Goal: Task Accomplishment & Management: Use online tool/utility

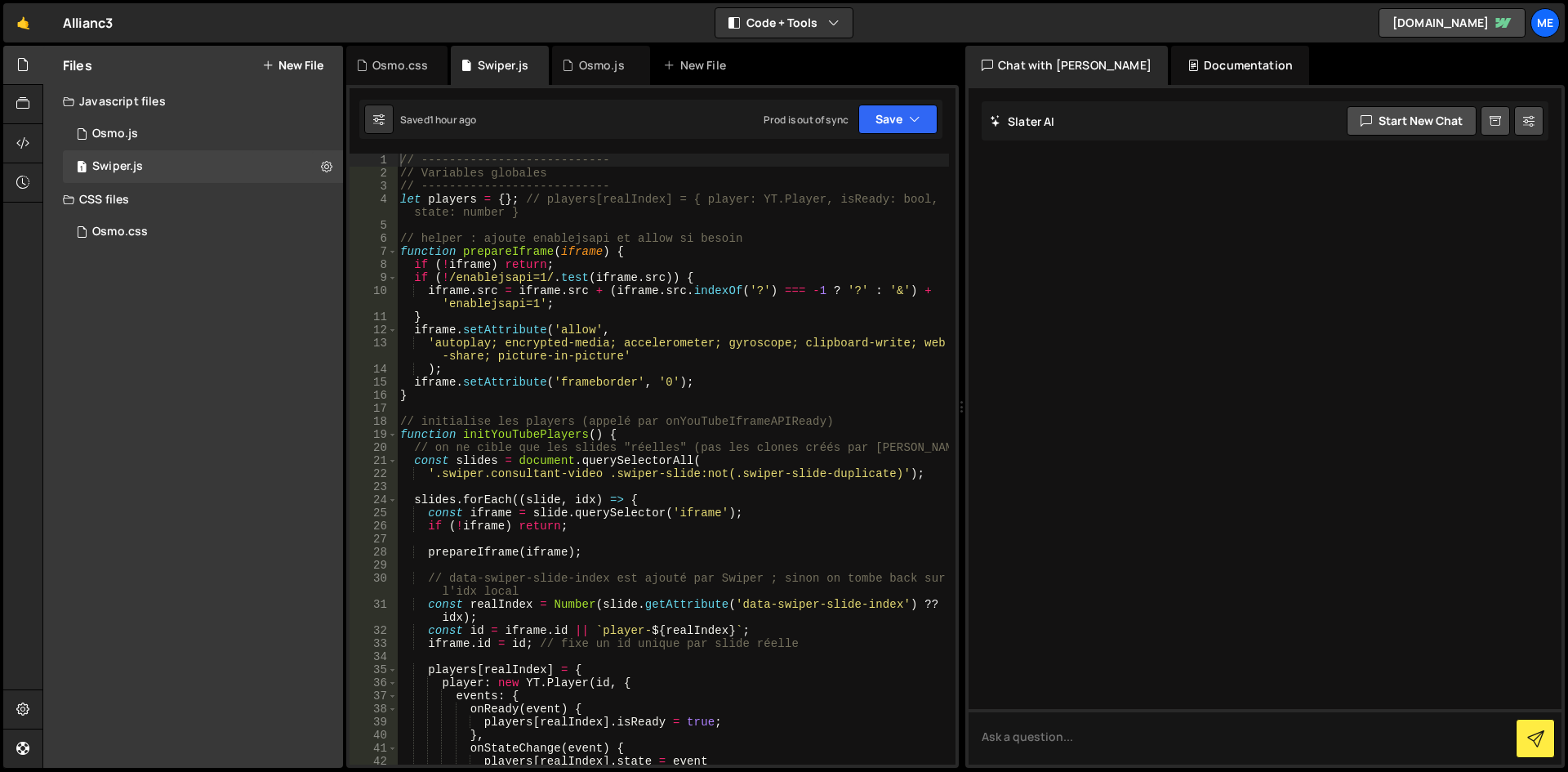
click at [480, 400] on div "// --------------------------- // Variables globales // -----------------------…" at bounding box center [673, 472] width 552 height 637
type textarea "});"
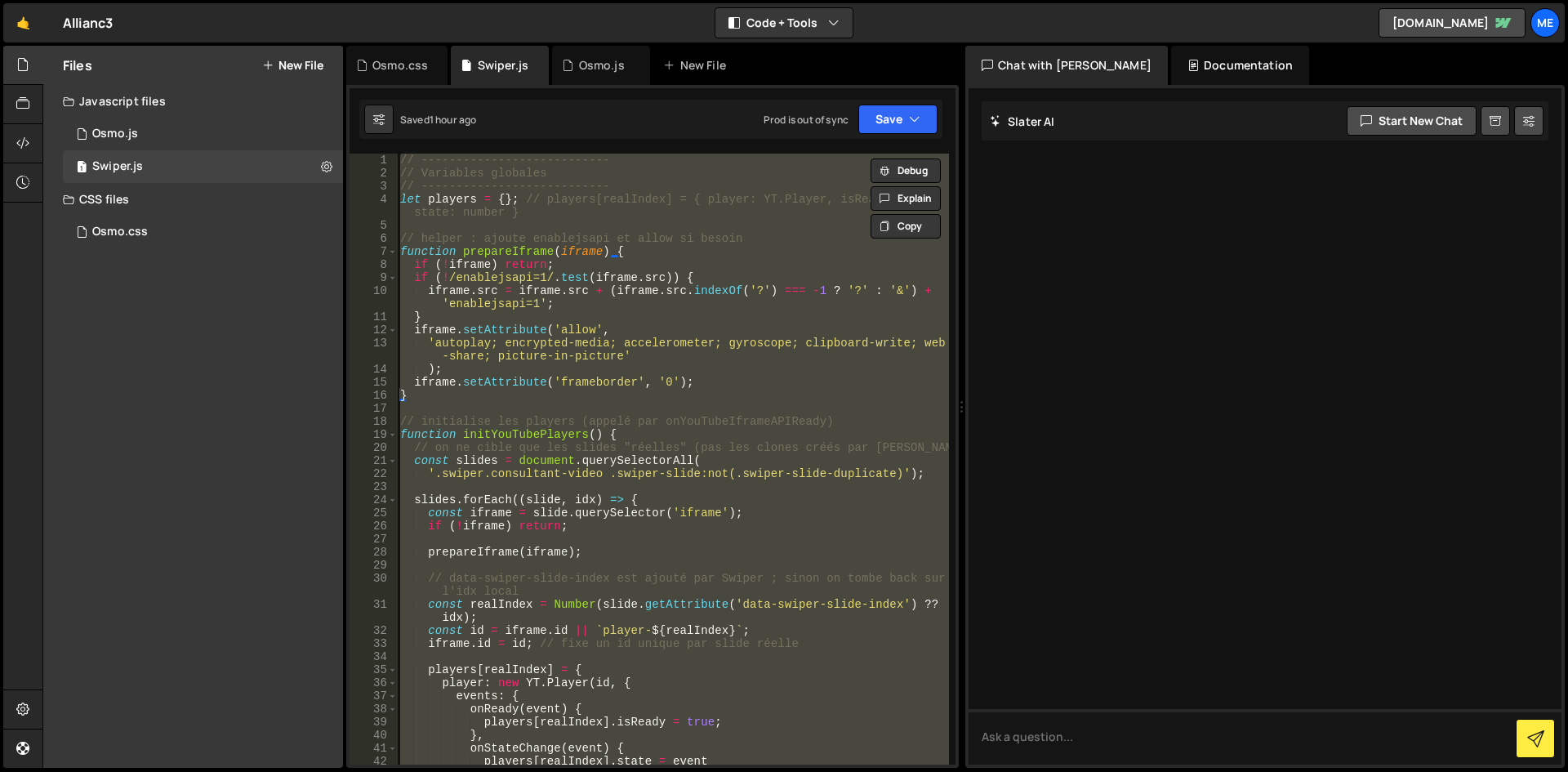
paste textarea
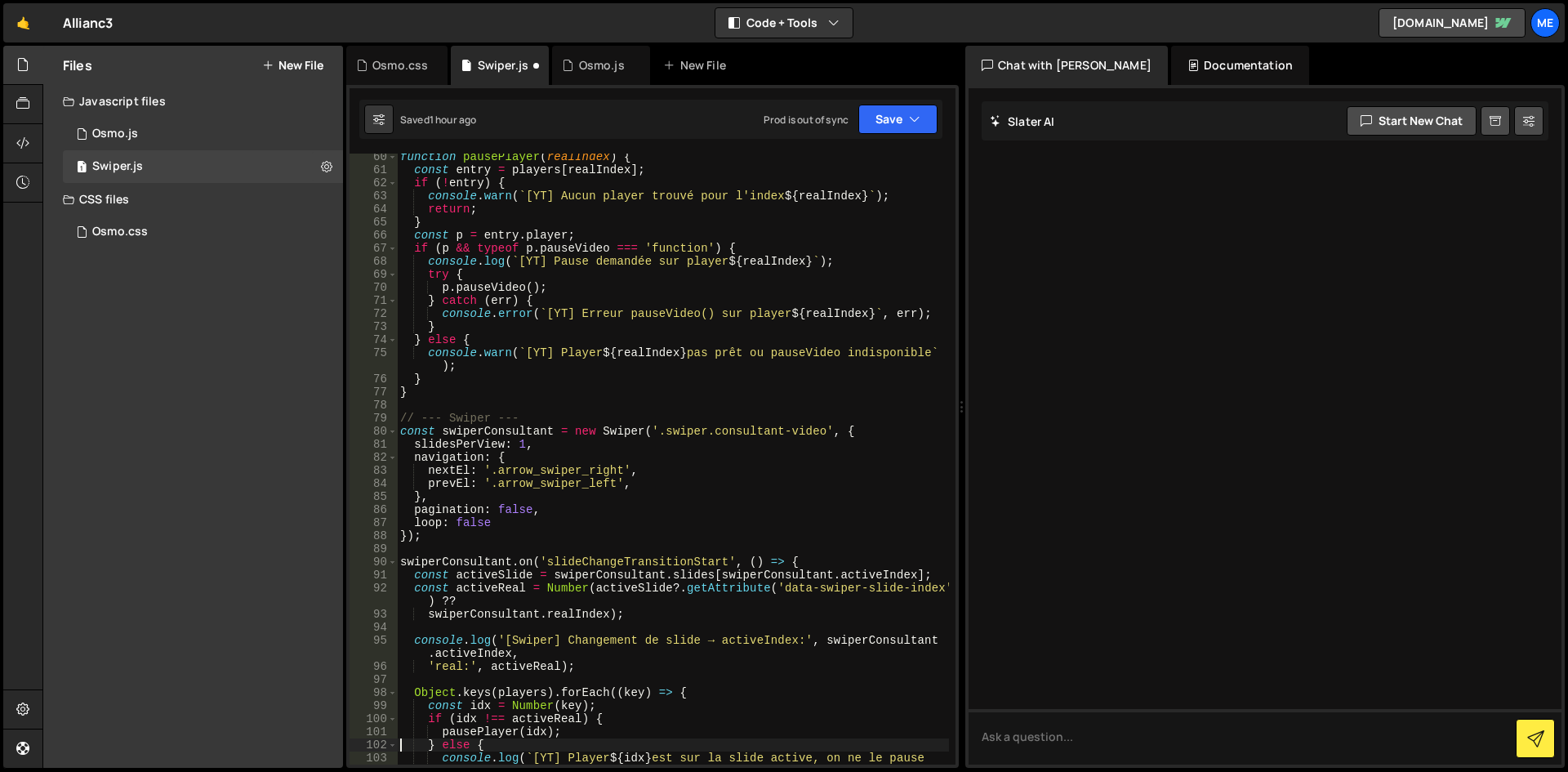
type textarea "} else {"
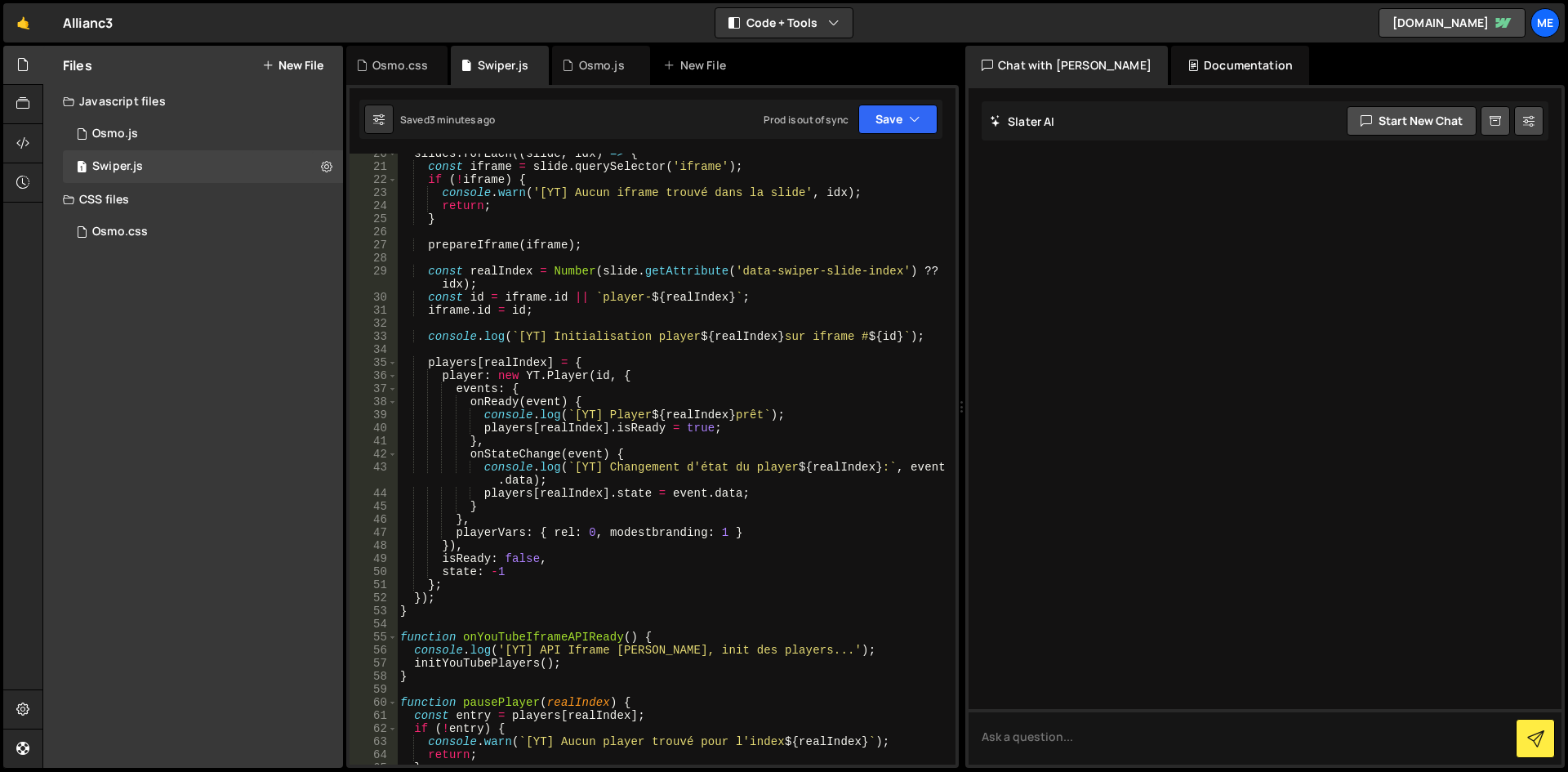
scroll to position [294, 0]
click at [627, 253] on div "slides . forEach (( slide , idx ) => { const iframe = slide . querySelector ( '…" at bounding box center [673, 466] width 552 height 637
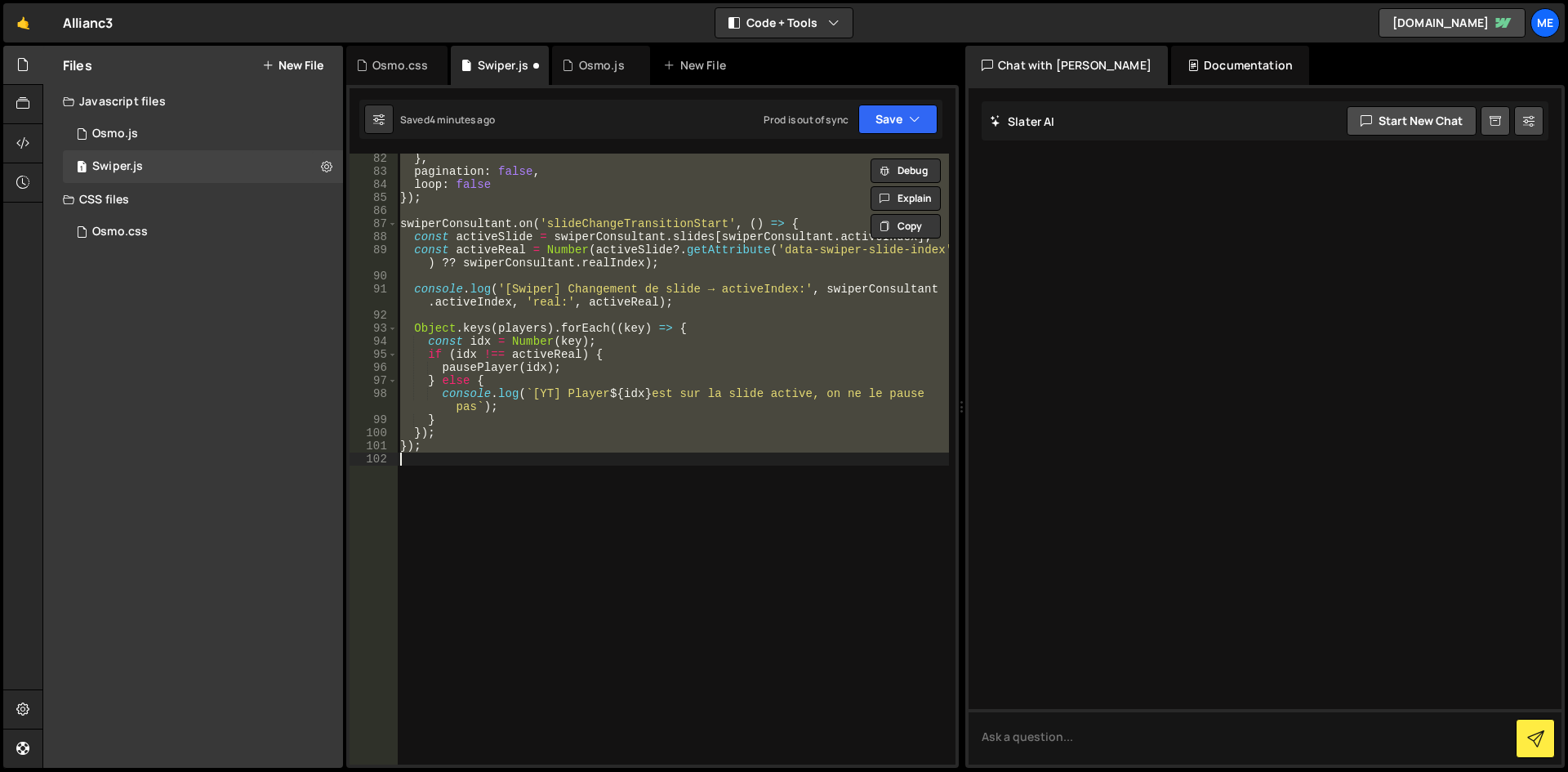
click at [627, 253] on div "} , pagination : false , loop : false }) ; swiperConsultant . on ( 'slideChange…" at bounding box center [673, 459] width 552 height 611
type textarea "});"
paste textarea
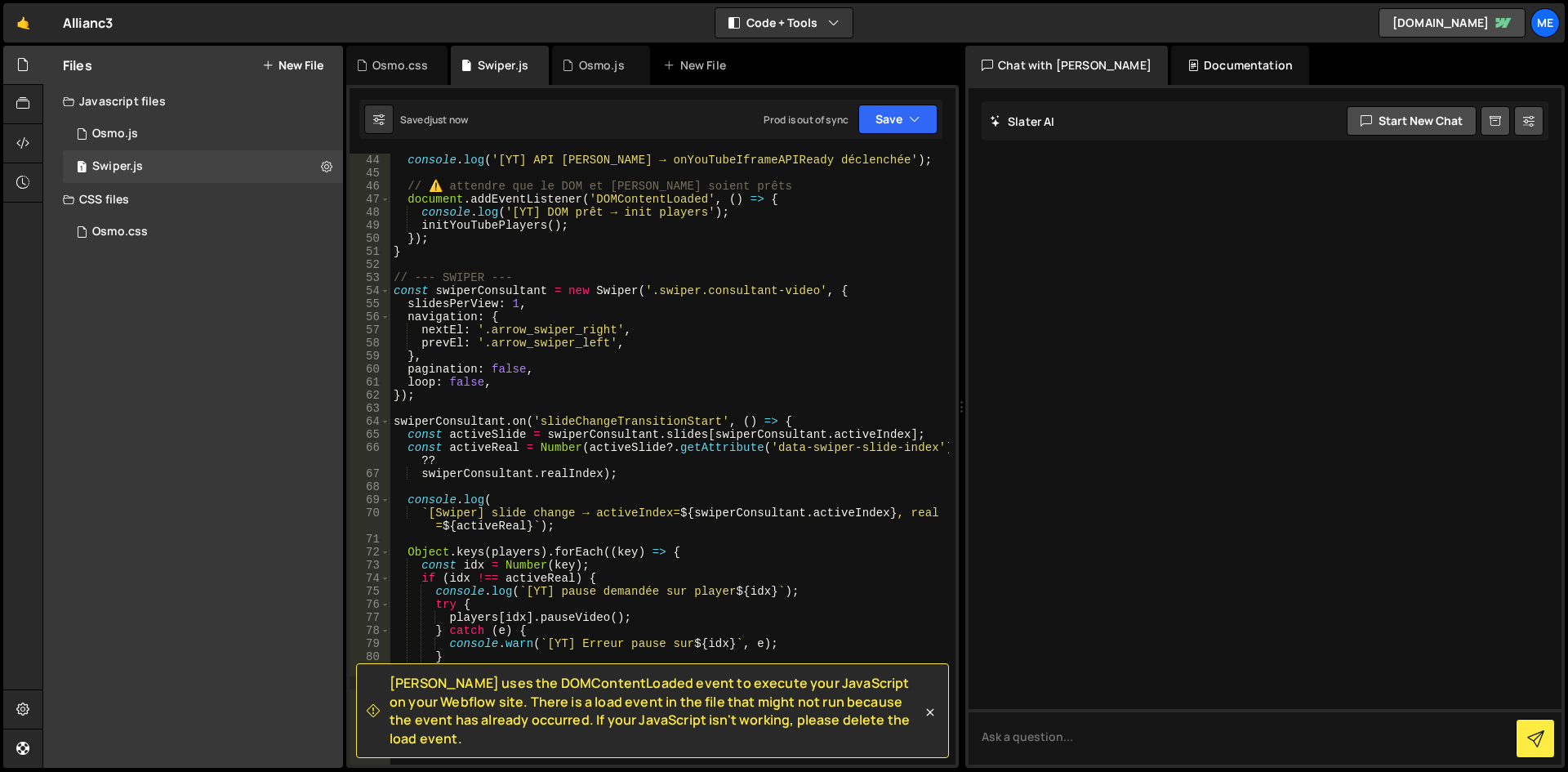
scroll to position [735, 0]
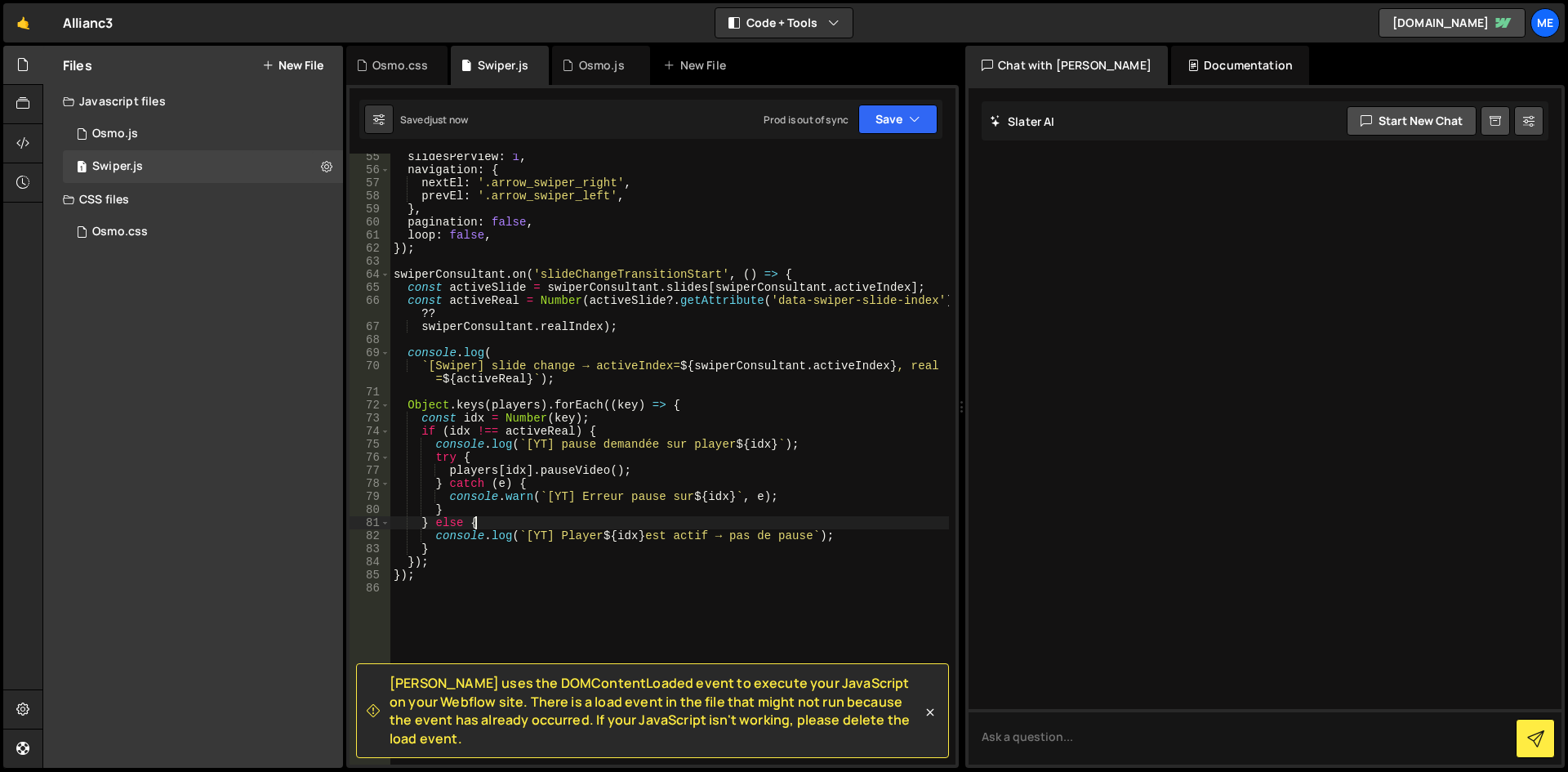
click at [622, 524] on div "slidesPerView : 1 , navigation : { nextEl : '.arrow_swiper_right' , prevEl : '.…" at bounding box center [669, 468] width 558 height 637
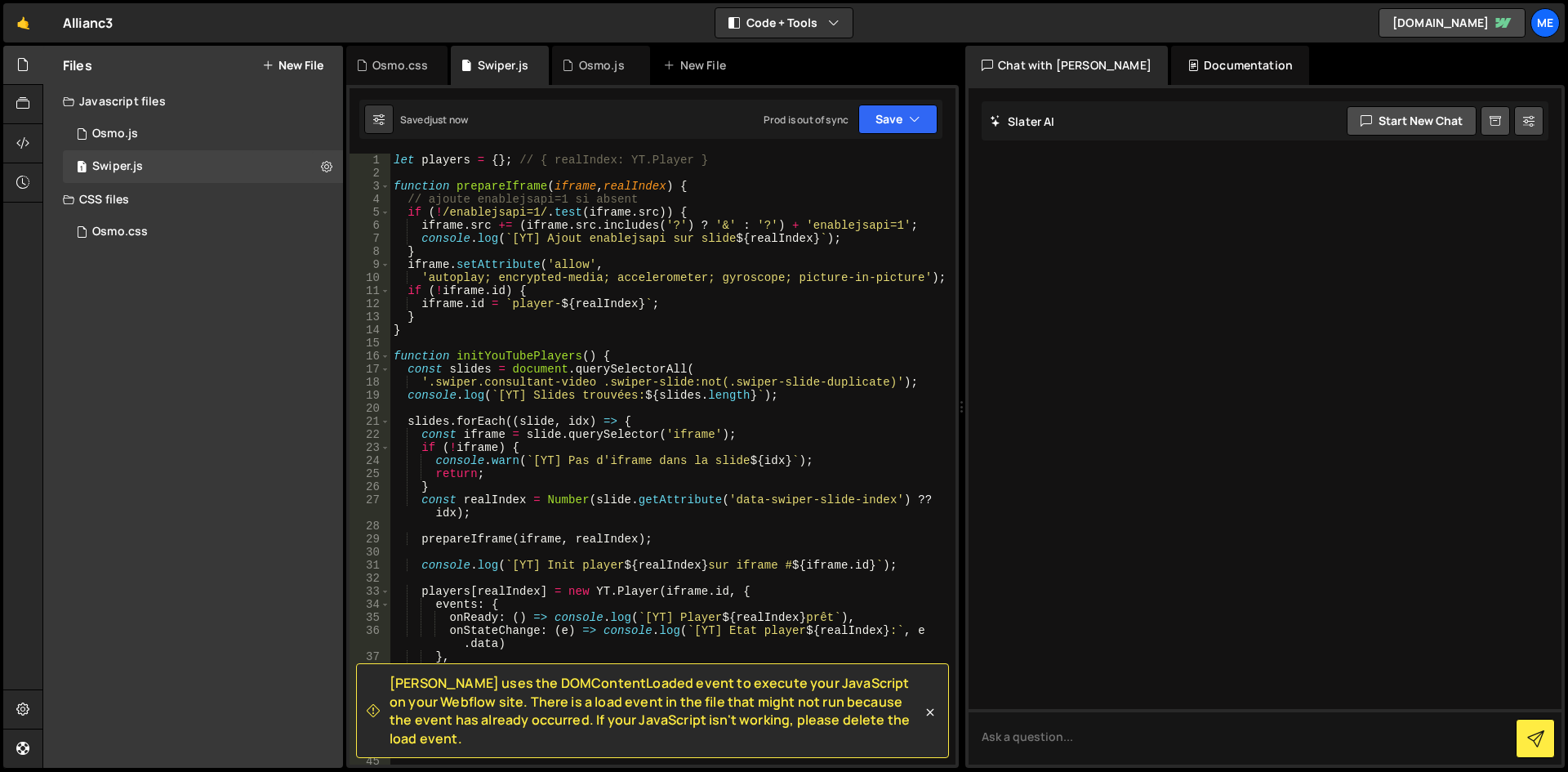
scroll to position [0, 0]
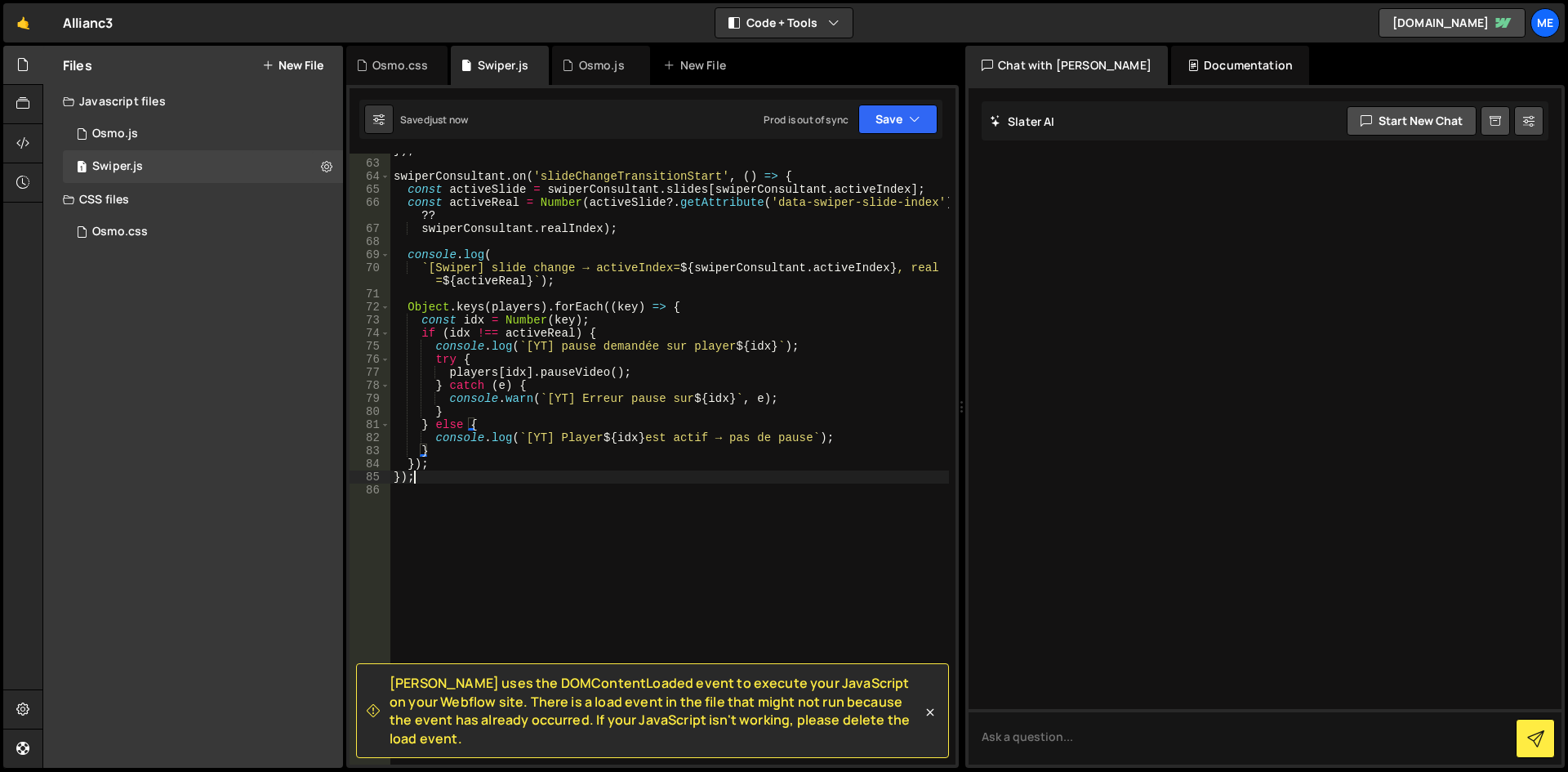
click at [605, 482] on div "}) ; swiperConsultant . on ( 'slideChangeTransitionStart' , ( ) => { const acti…" at bounding box center [669, 462] width 558 height 637
type textarea "});"
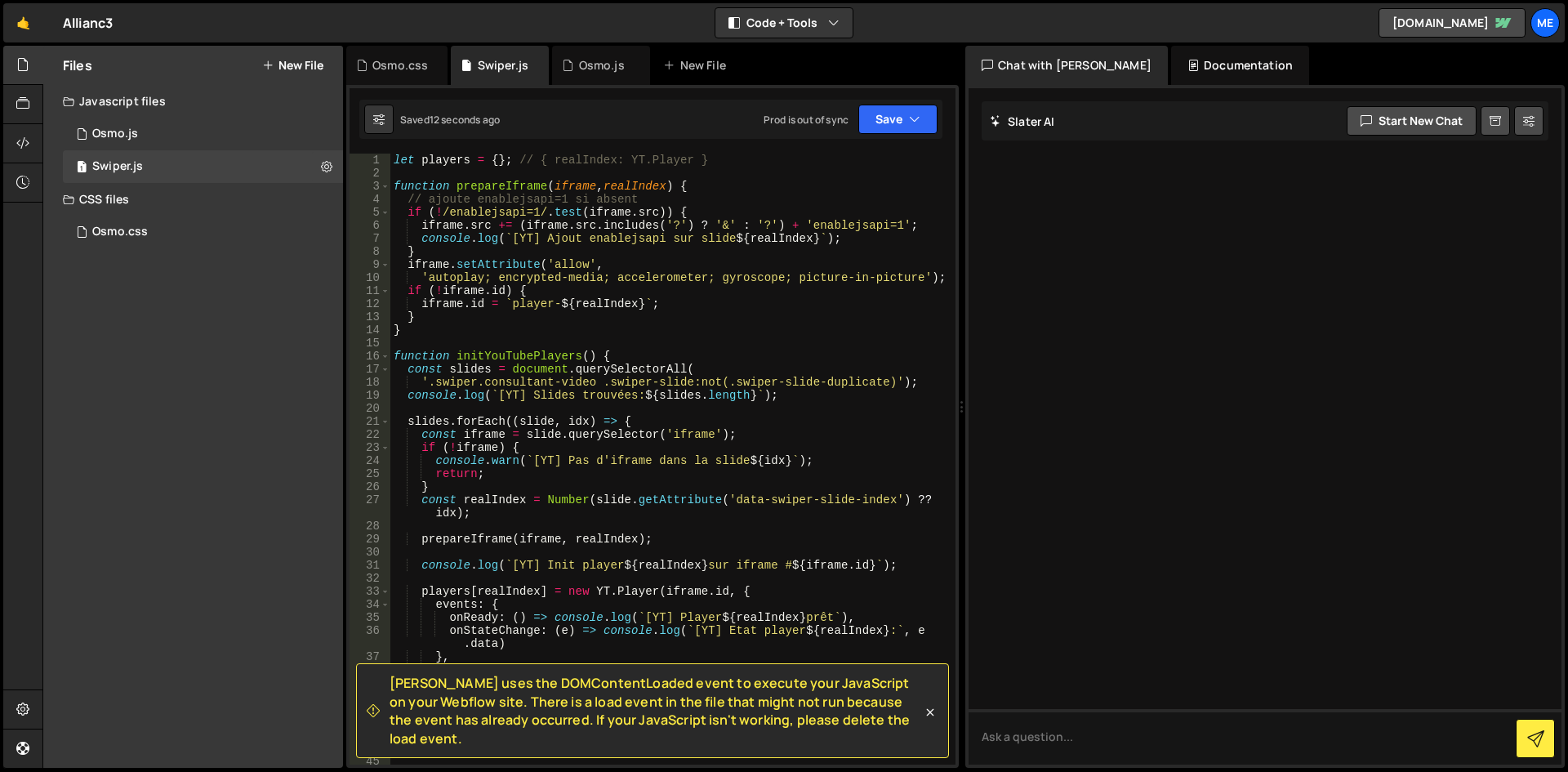
click at [653, 345] on div "let players = { } ; // { realIndex: YT.Player } function prepareIframe ( iframe…" at bounding box center [669, 472] width 558 height 637
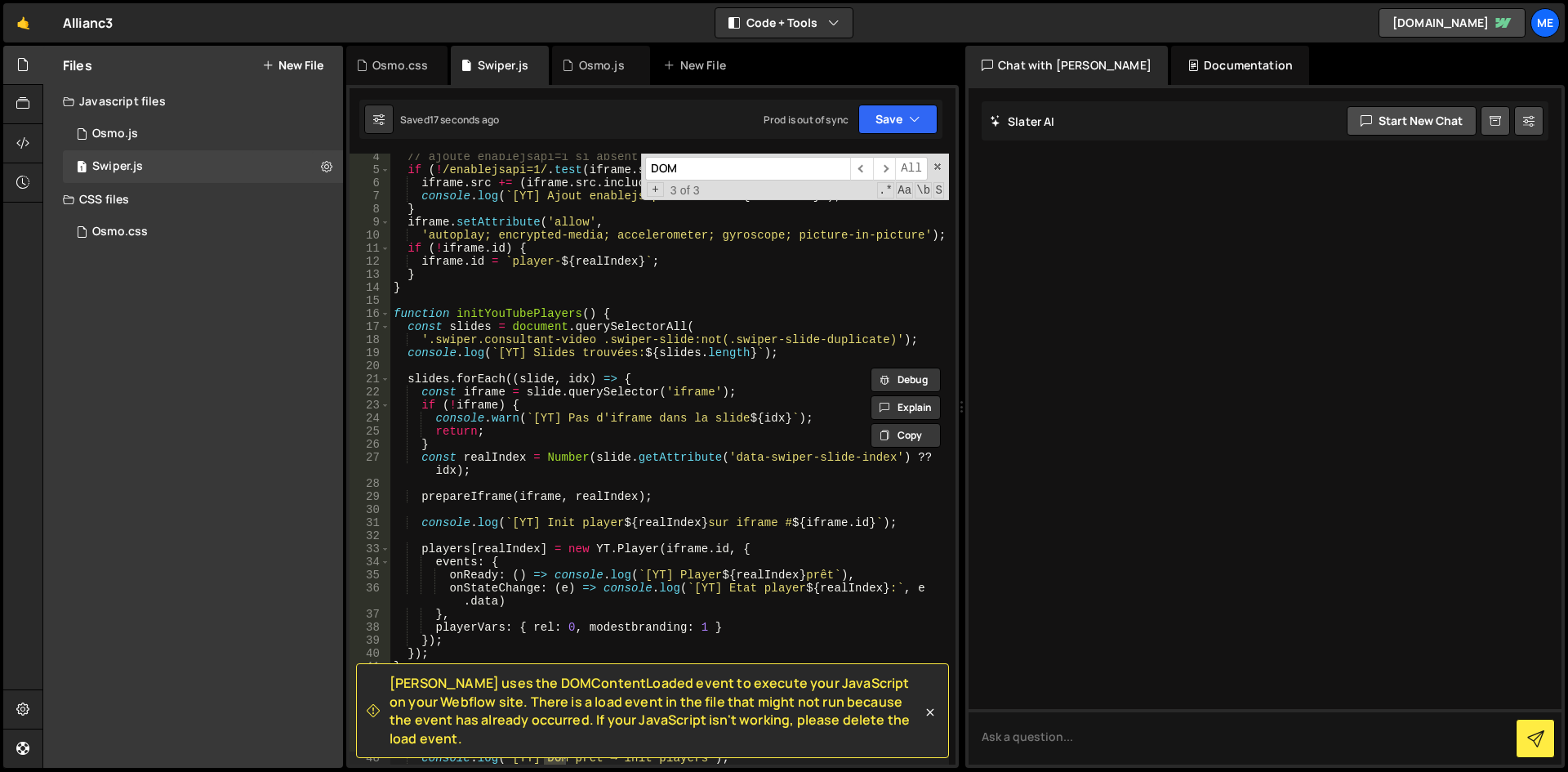
scroll to position [43, 0]
type input "DOM"
click at [925, 721] on icon at bounding box center [930, 712] width 17 height 17
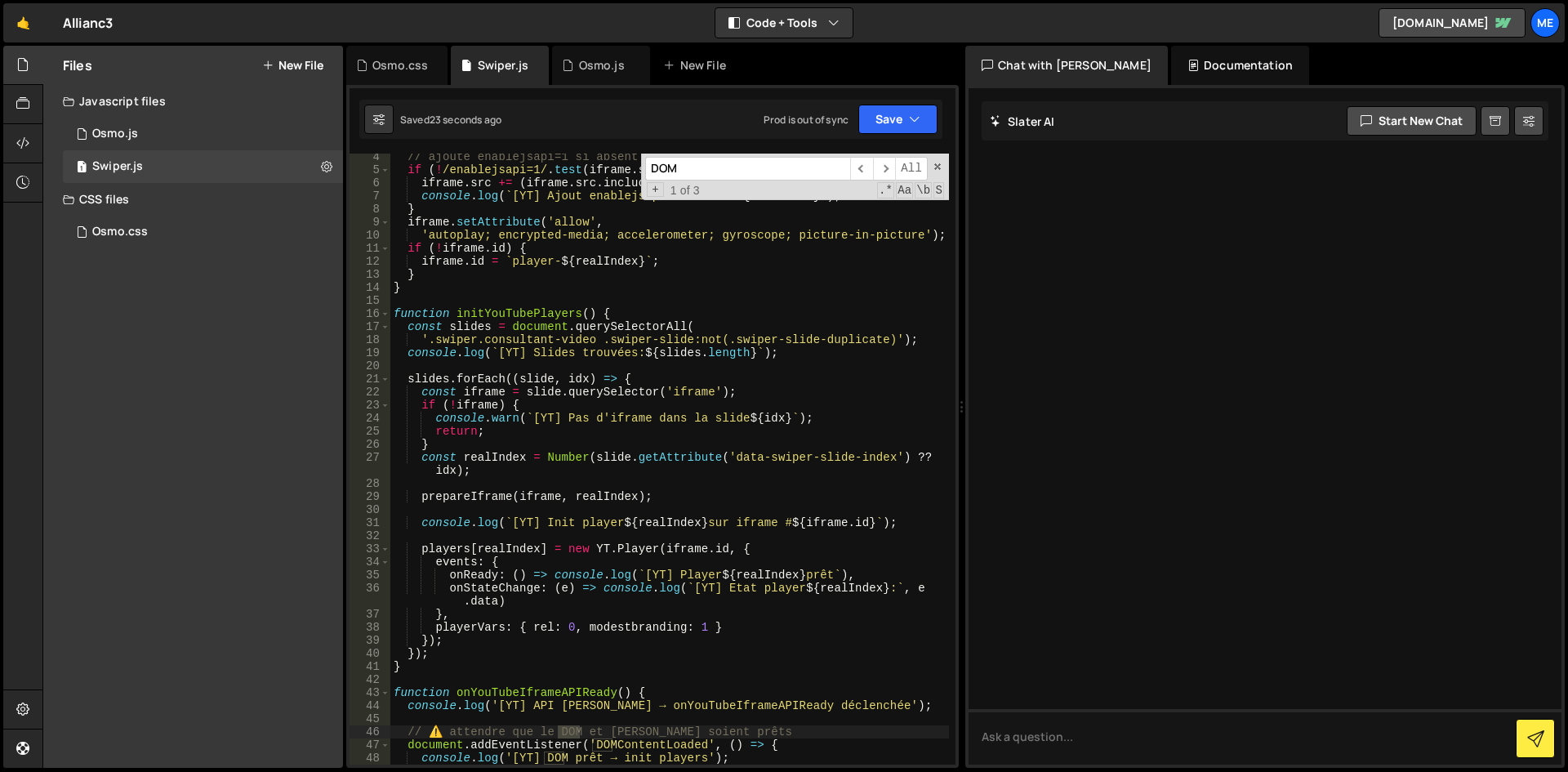
click at [771, 170] on input "DOM" at bounding box center [748, 168] width 205 height 24
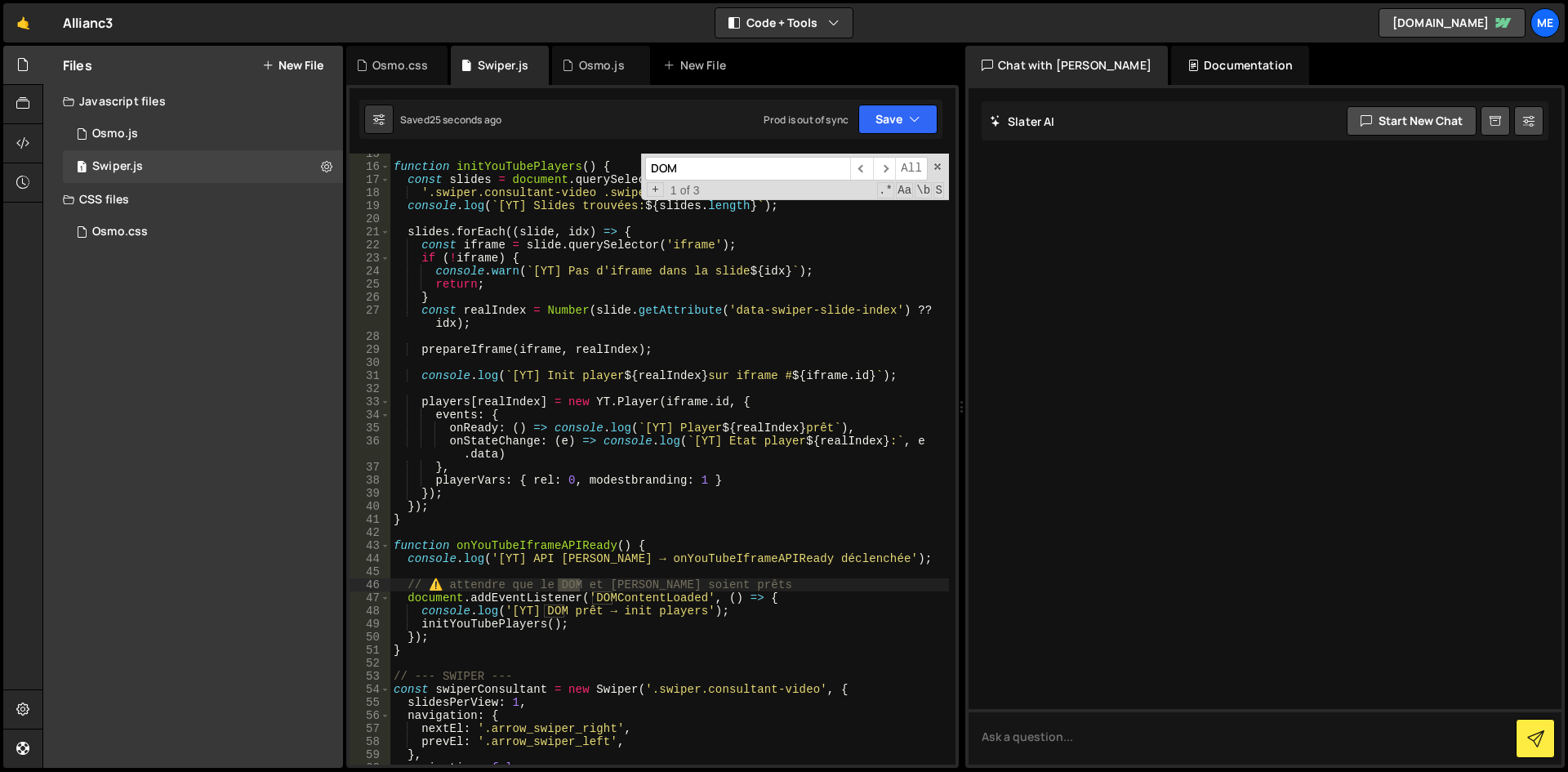
scroll to position [288, 0]
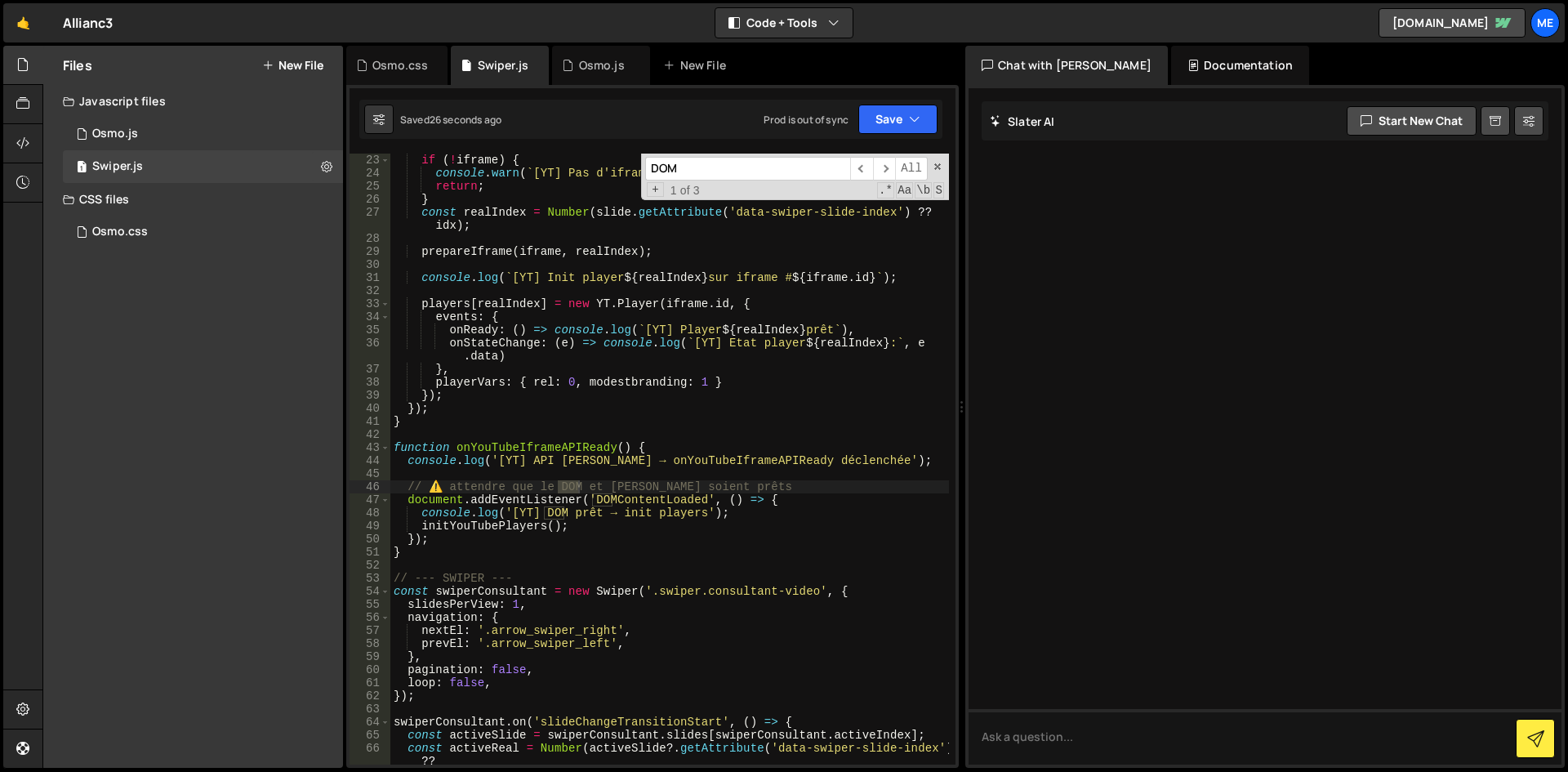
click at [619, 494] on div "if ( ! iframe ) { console . warn ( ` [YT] Pas d'iframe dans la slide ${ idx } `…" at bounding box center [669, 472] width 558 height 637
click at [606, 528] on div "if ( ! iframe ) { console . warn ( ` [YT] Pas d'iframe dans la slide ${ idx } `…" at bounding box center [669, 472] width 558 height 637
drag, startPoint x: 792, startPoint y: 496, endPoint x: 270, endPoint y: 485, distance: 522.1
click at [270, 485] on div "Files New File Javascript files 1 Osmo.js 0 1 Swiper.js 0 CSS files Osmo.css 0" at bounding box center [805, 406] width 1526 height 722
type textarea "// ⚠️ attendre que le DOM et [PERSON_NAME] soient prêts document.addEventListen…"
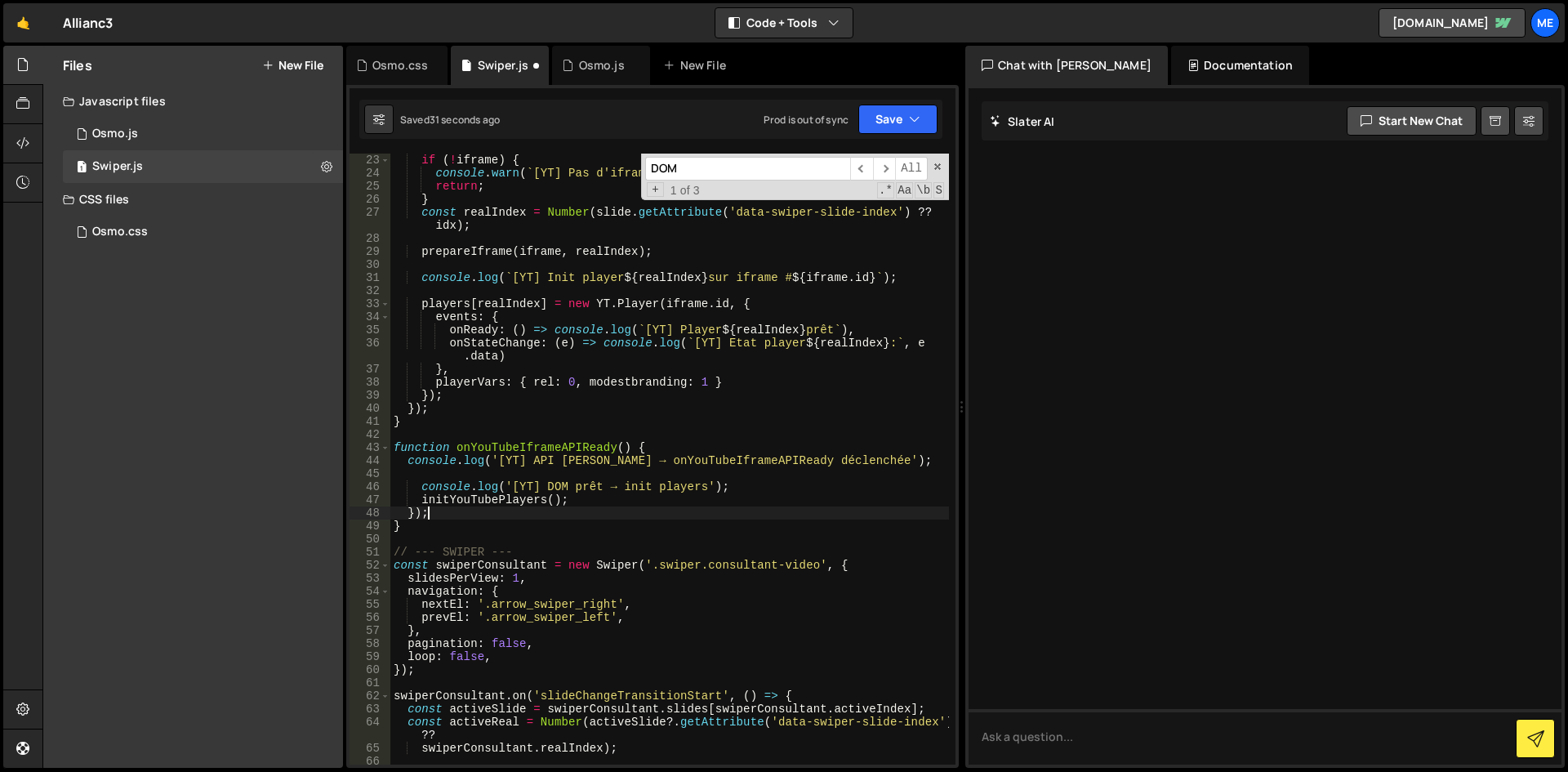
drag, startPoint x: 466, startPoint y: 516, endPoint x: 447, endPoint y: 514, distance: 19.1
click at [447, 514] on div "if ( ! iframe ) { console . warn ( ` [YT] Pas d'iframe dans la slide ${ idx } `…" at bounding box center [669, 472] width 558 height 637
type textarea "});"
drag, startPoint x: 454, startPoint y: 513, endPoint x: 343, endPoint y: 514, distance: 111.0
click at [343, 514] on div "Files New File Javascript files 1 Osmo.js 0 1 Swiper.js 0 CSS files Osmo.css 0" at bounding box center [805, 406] width 1526 height 722
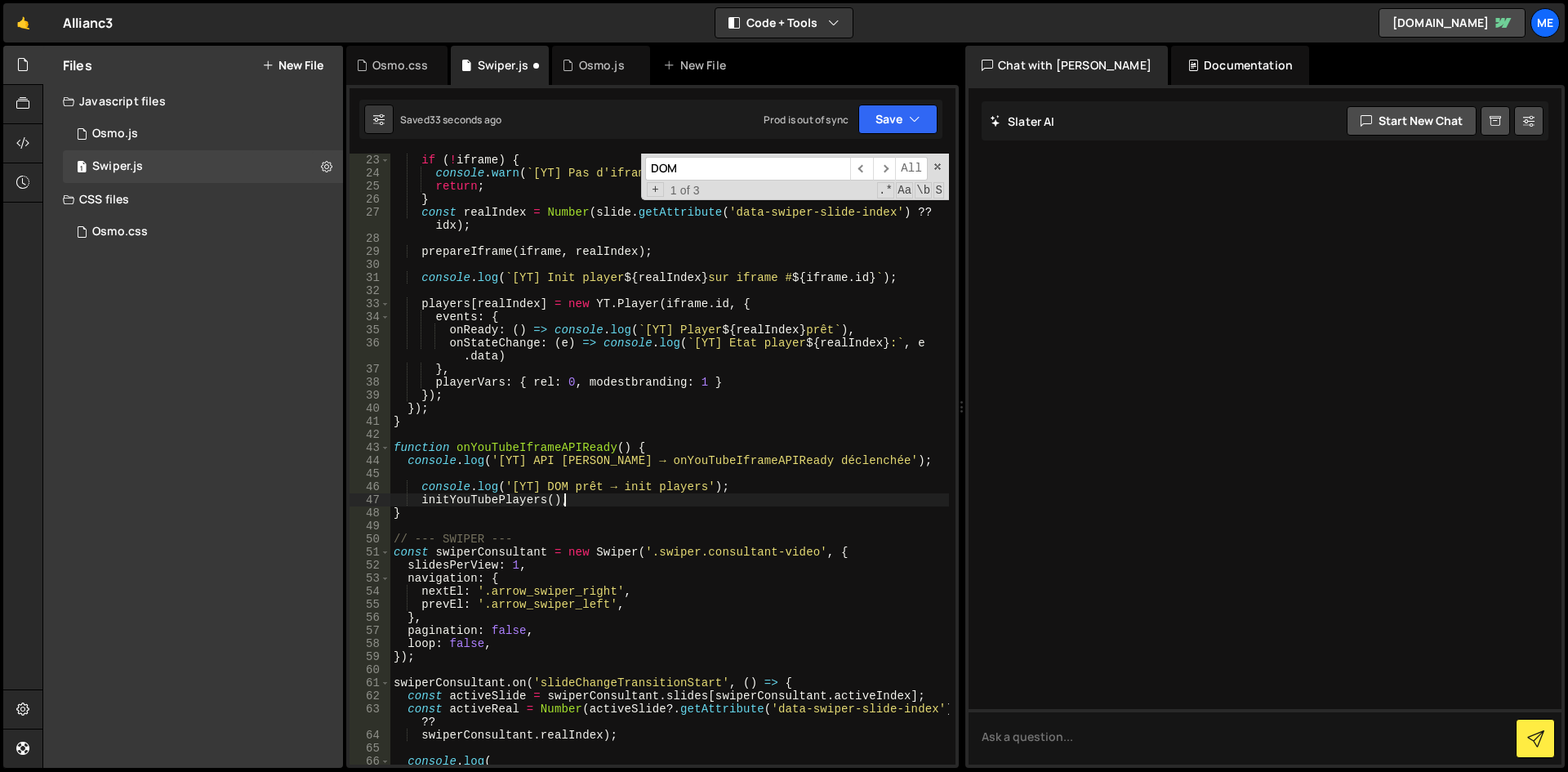
click at [605, 513] on div "if ( ! iframe ) { console . warn ( ` [YT] Pas d'iframe dans la slide ${ idx } `…" at bounding box center [669, 478] width 558 height 650
click at [600, 297] on div "if ( ! iframe ) { console . warn ( ` [YT] Pas d'iframe dans la slide ${ idx } `…" at bounding box center [669, 478] width 558 height 650
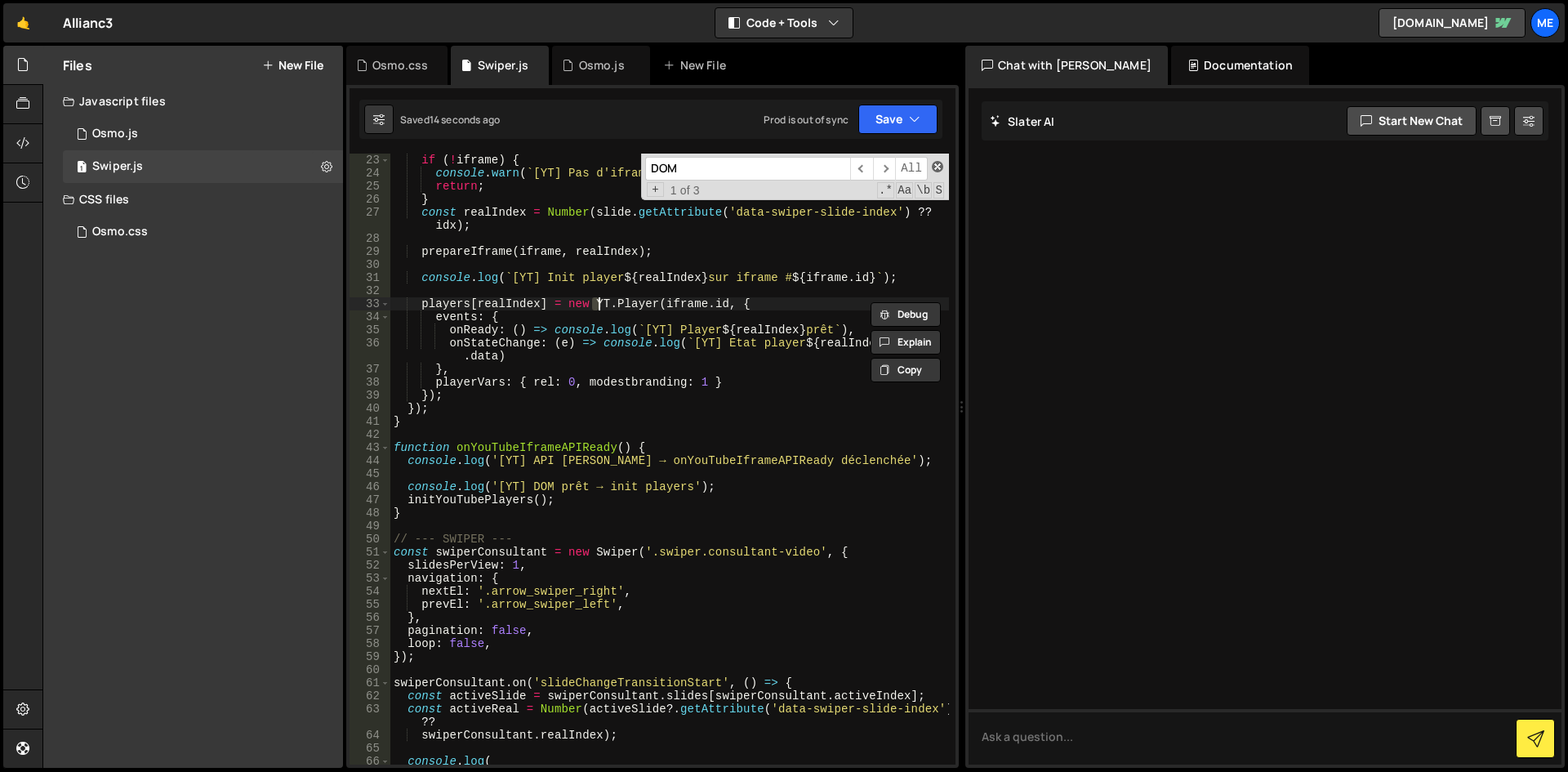
click at [937, 164] on span at bounding box center [937, 166] width 11 height 11
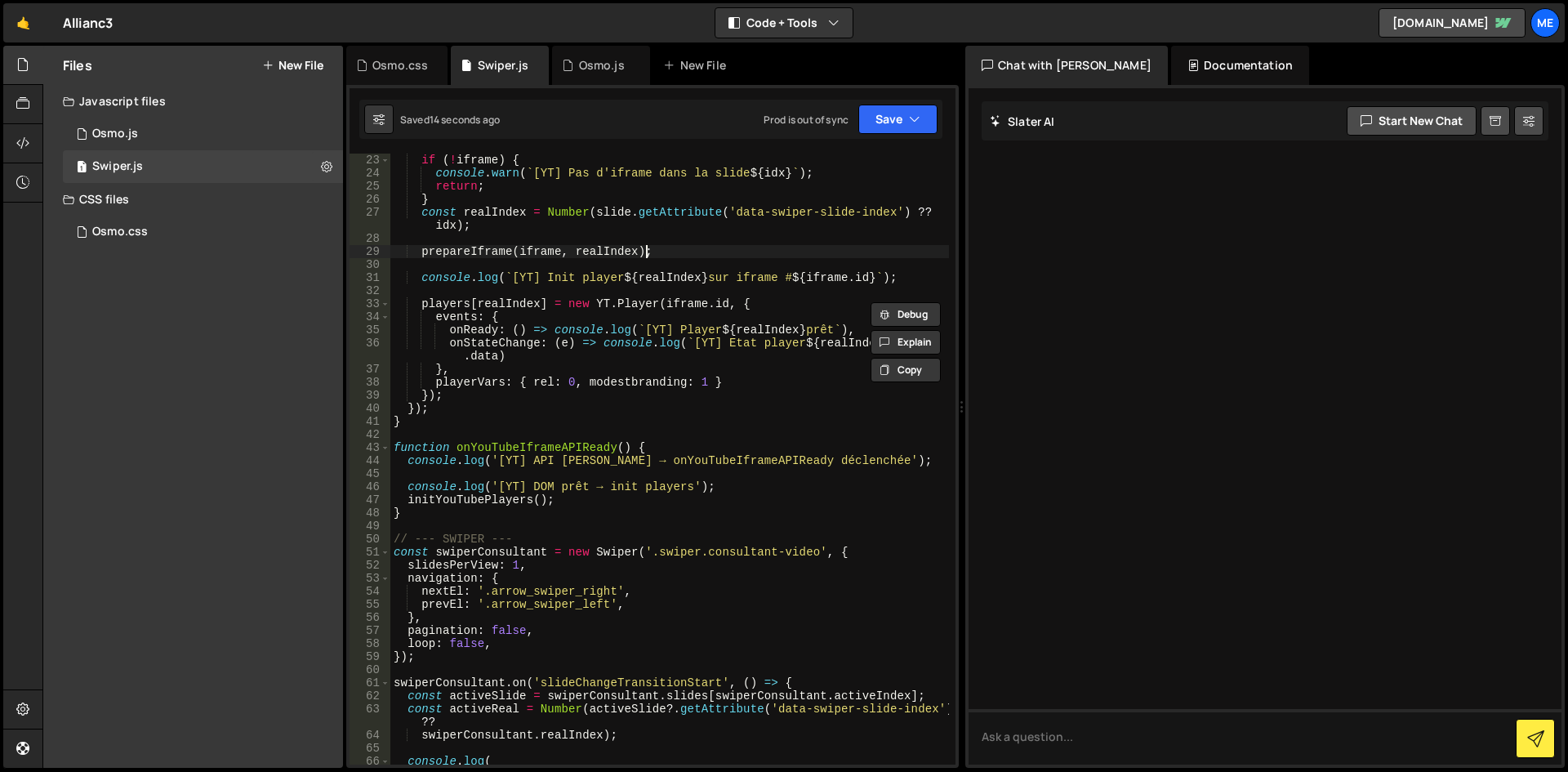
click at [784, 246] on div "if ( ! iframe ) { console . warn ( ` [YT] Pas d'iframe dans la slide ${ idx } `…" at bounding box center [669, 478] width 558 height 650
click at [555, 316] on div "if ( ! iframe ) { console . warn ( ` [YT] Pas d'iframe dans la slide ${ idx } `…" at bounding box center [669, 478] width 558 height 650
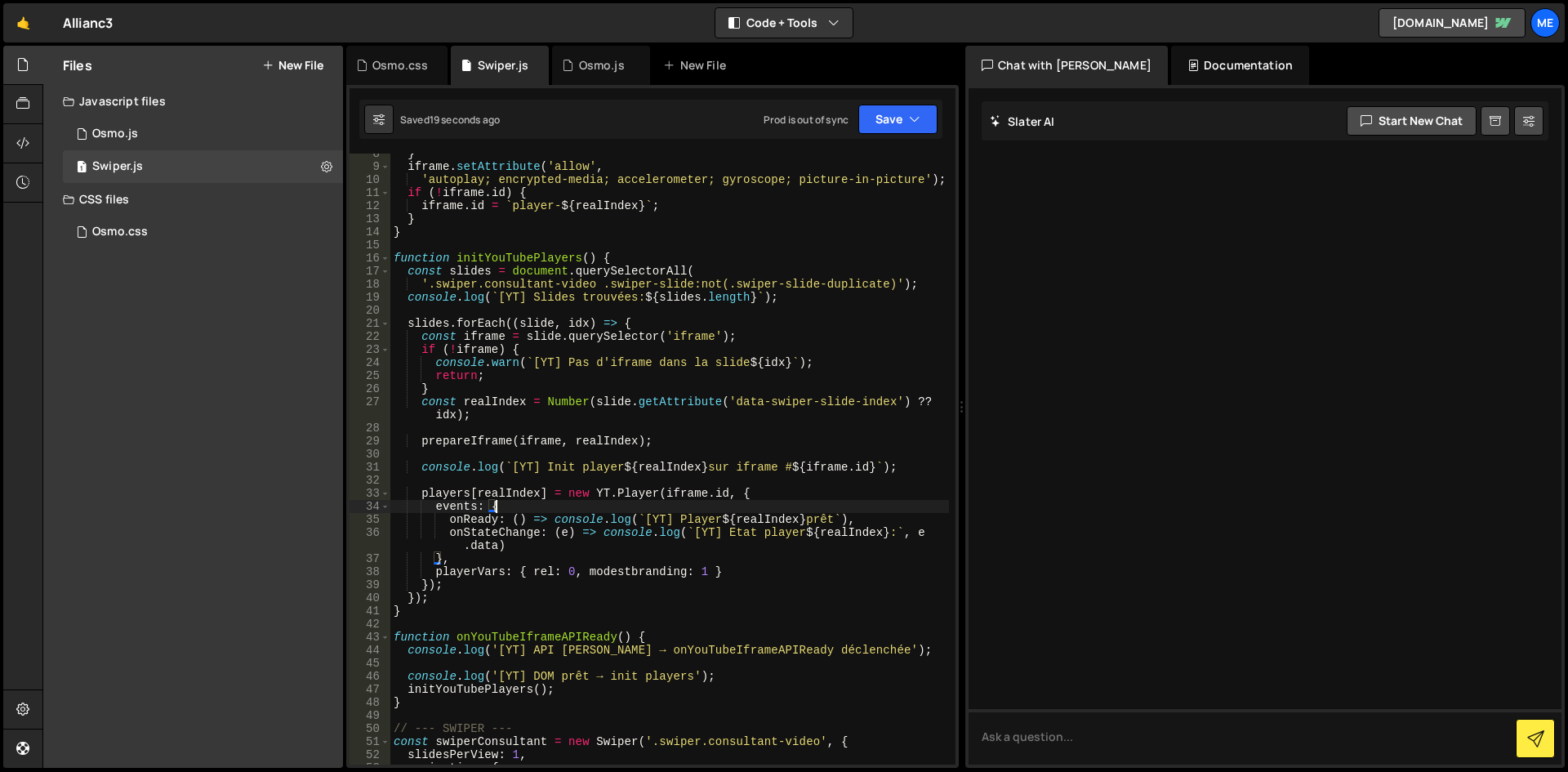
scroll to position [0, 0]
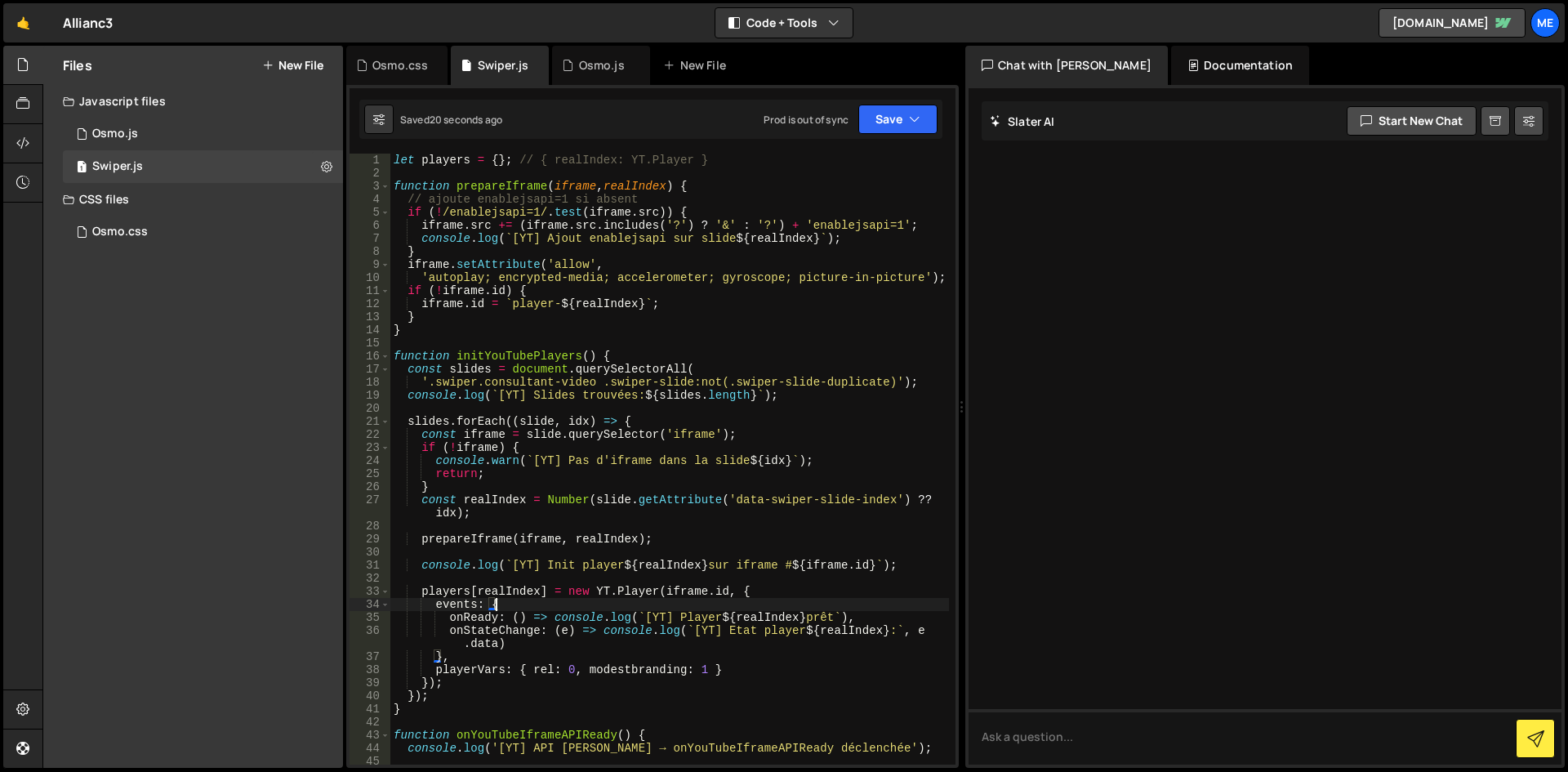
click at [679, 354] on div "let players = { } ; // { realIndex: YT.Player } function prepareIframe ( iframe…" at bounding box center [669, 472] width 558 height 637
click at [736, 313] on div "let players = { } ; // { realIndex: YT.Player } function prepareIframe ( iframe…" at bounding box center [669, 472] width 558 height 637
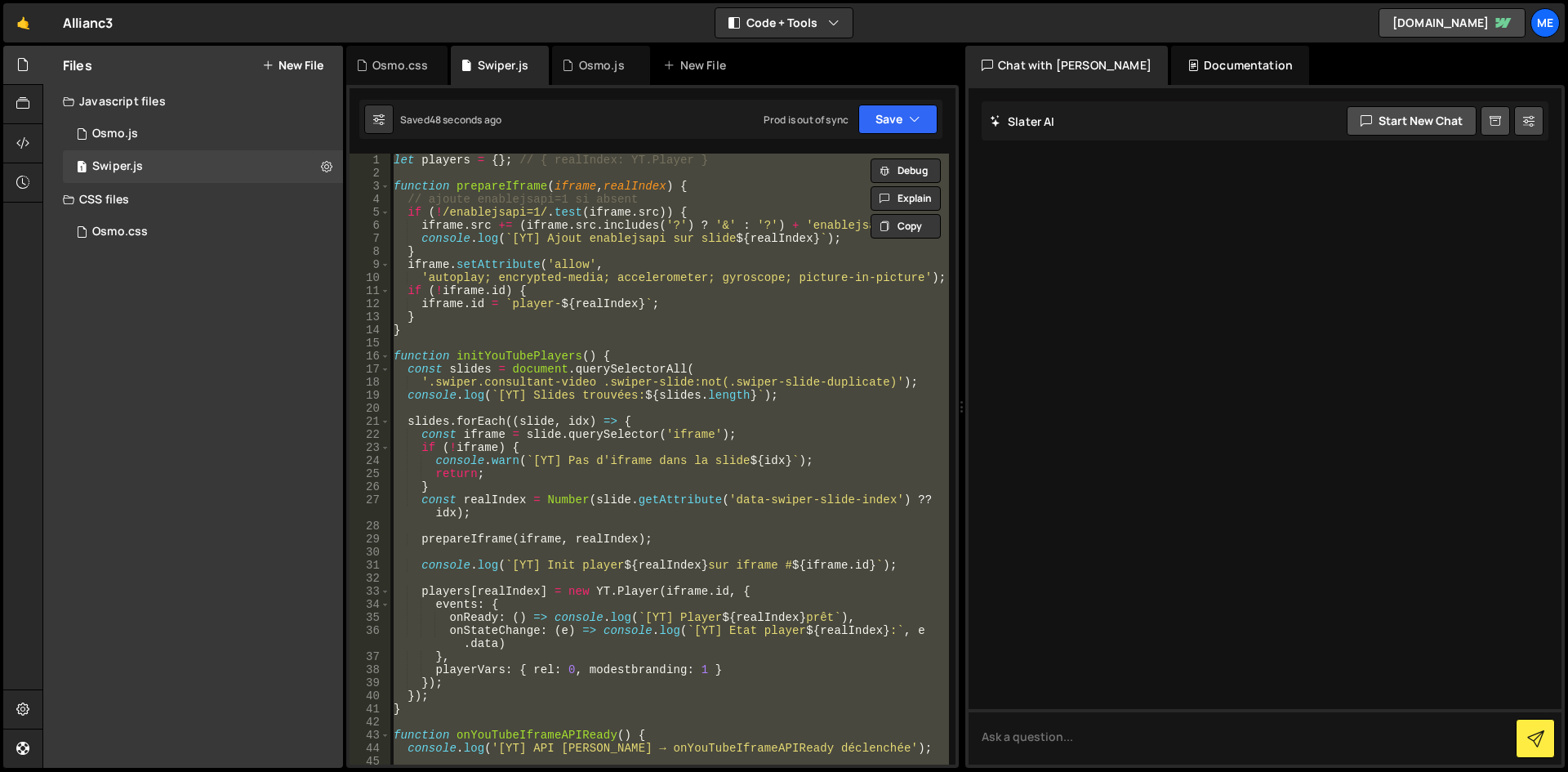
click at [714, 420] on div "let players = { } ; // { realIndex: YT.Player } function prepareIframe ( iframe…" at bounding box center [669, 459] width 558 height 611
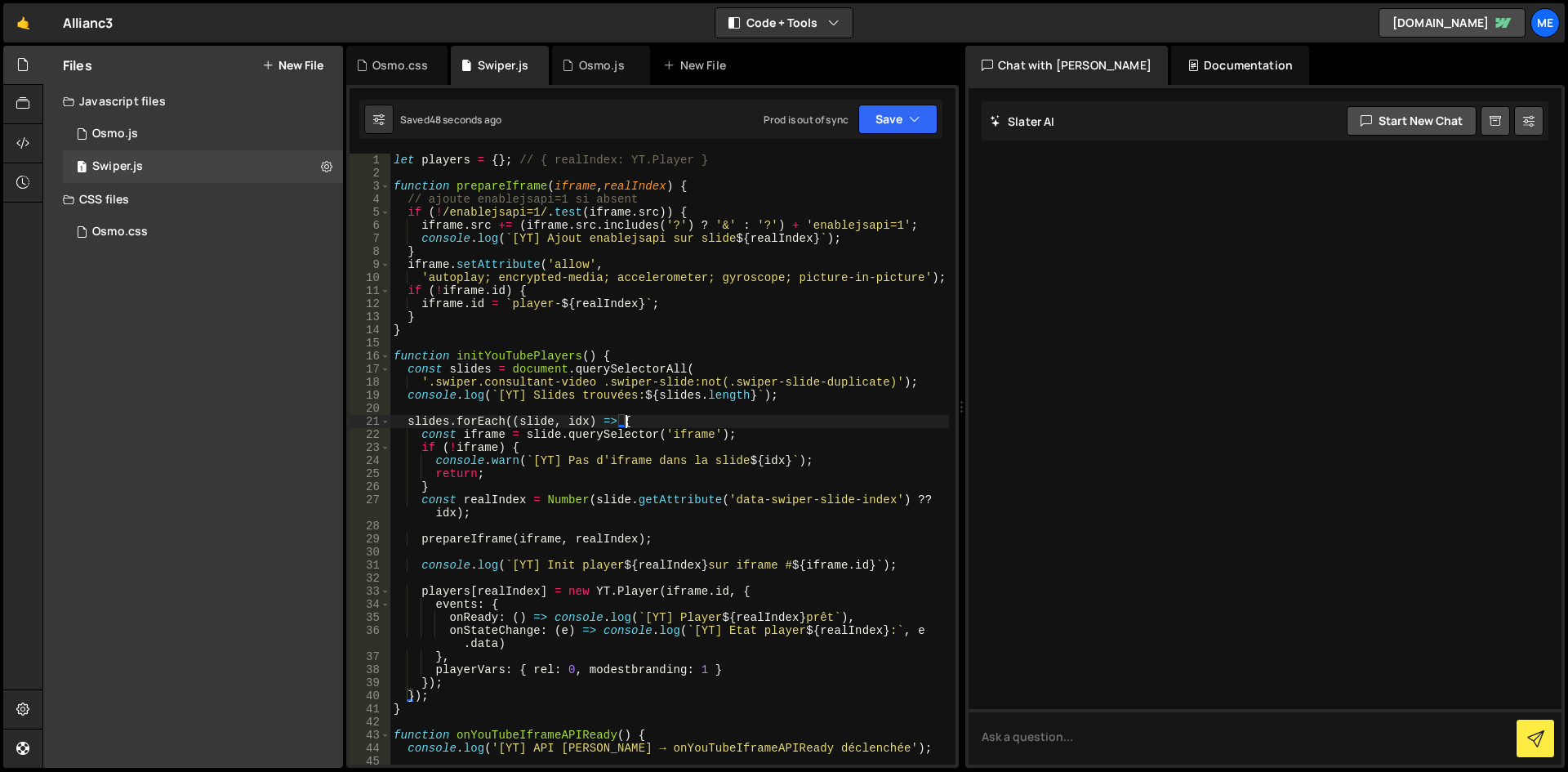
type textarea "});"
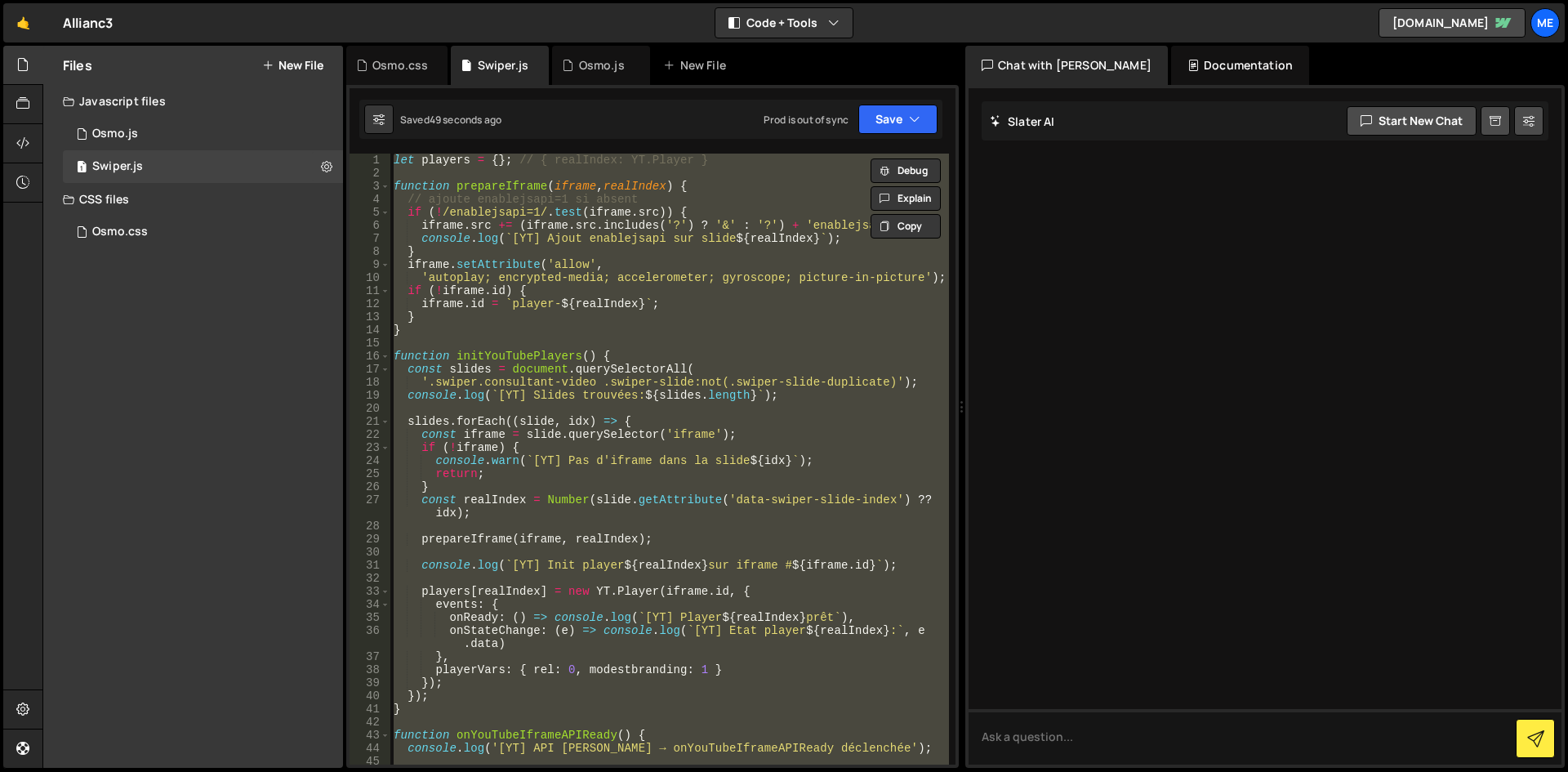
paste textarea
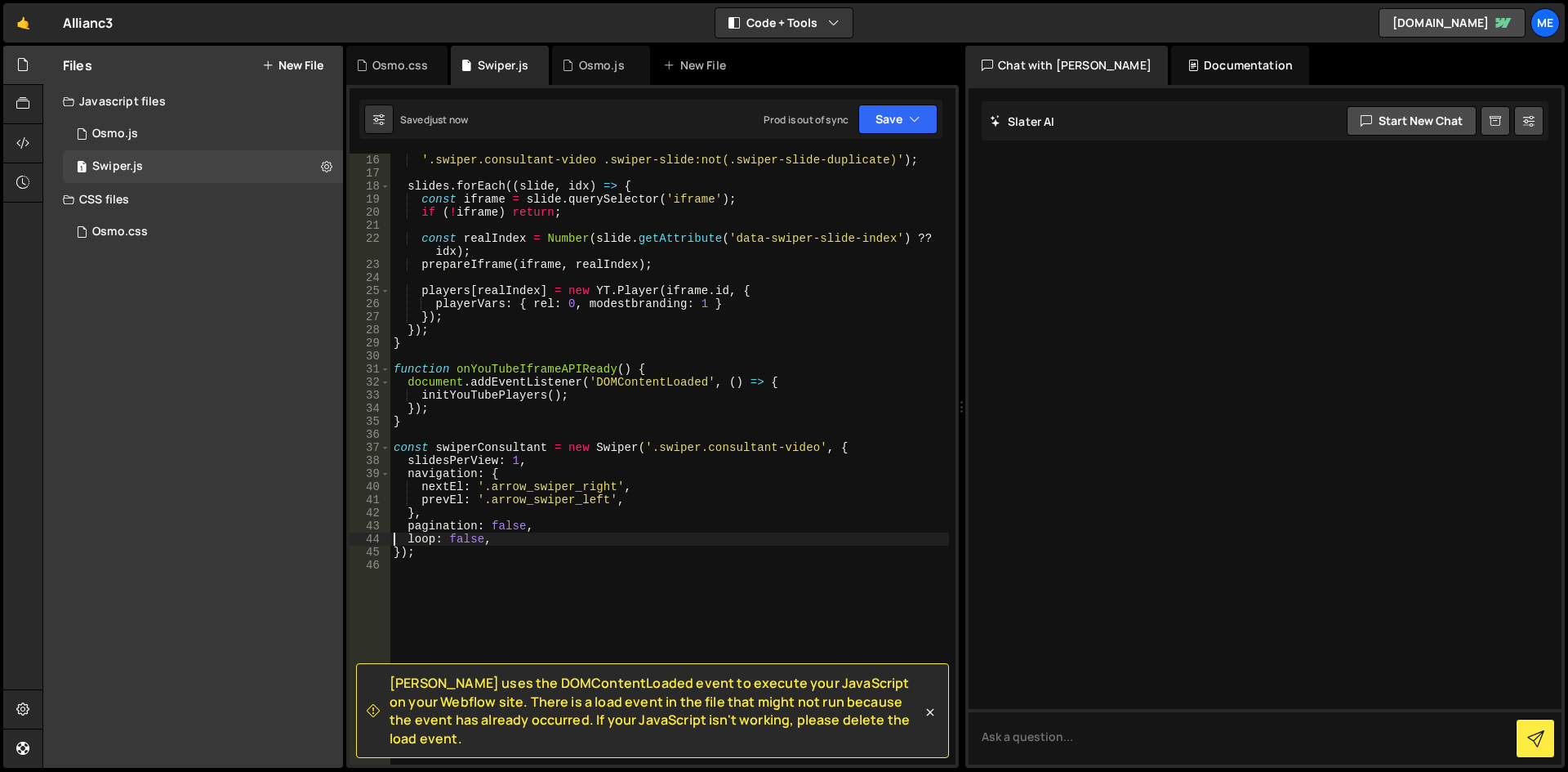
scroll to position [302, 0]
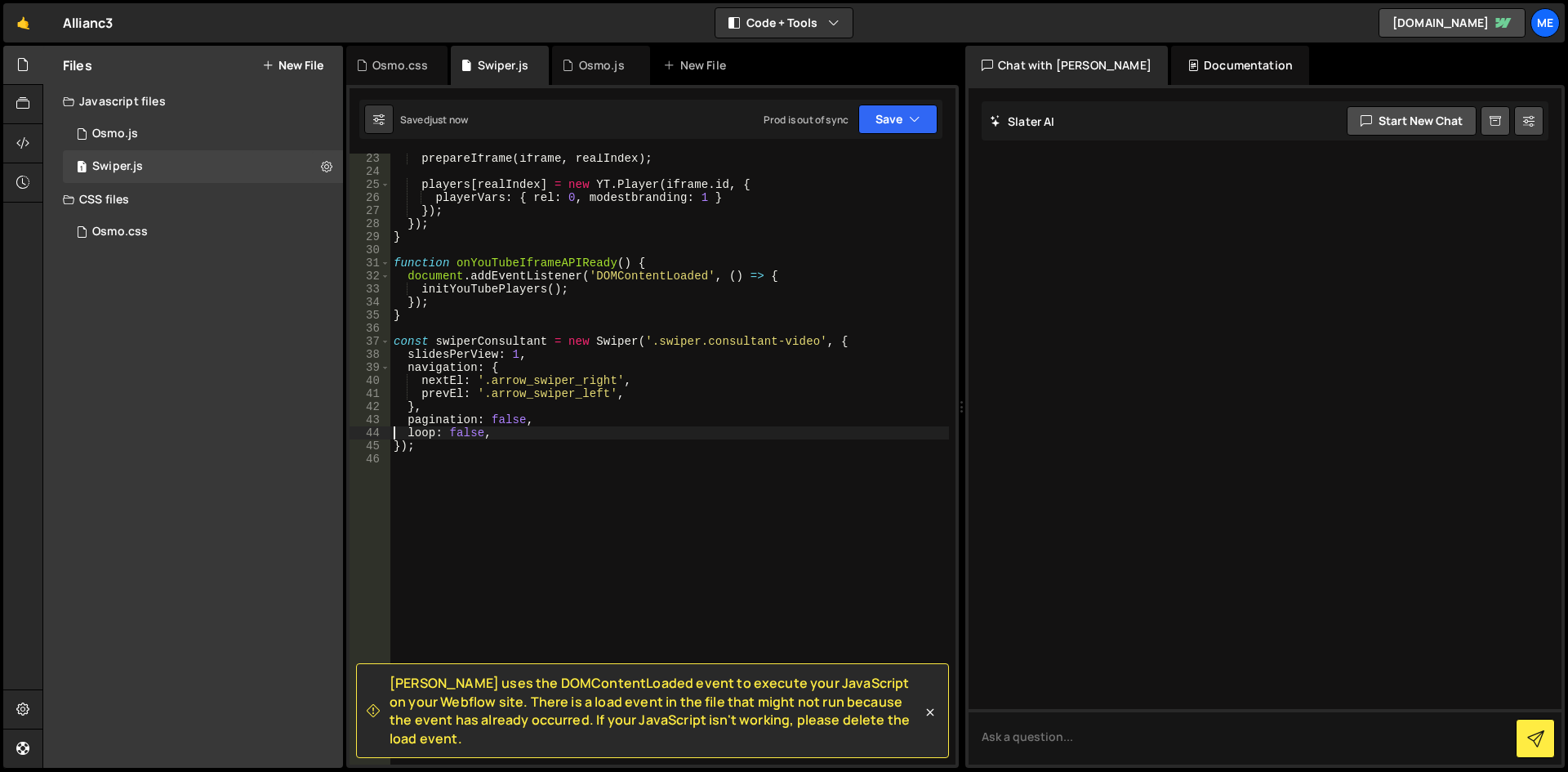
click at [641, 270] on div "prepareIframe ( iframe , realIndex ) ; players [ realIndex ] = new YT . Player …" at bounding box center [669, 470] width 558 height 637
type textarea "document.addEventListener('DOMContentLoaded', () => {"
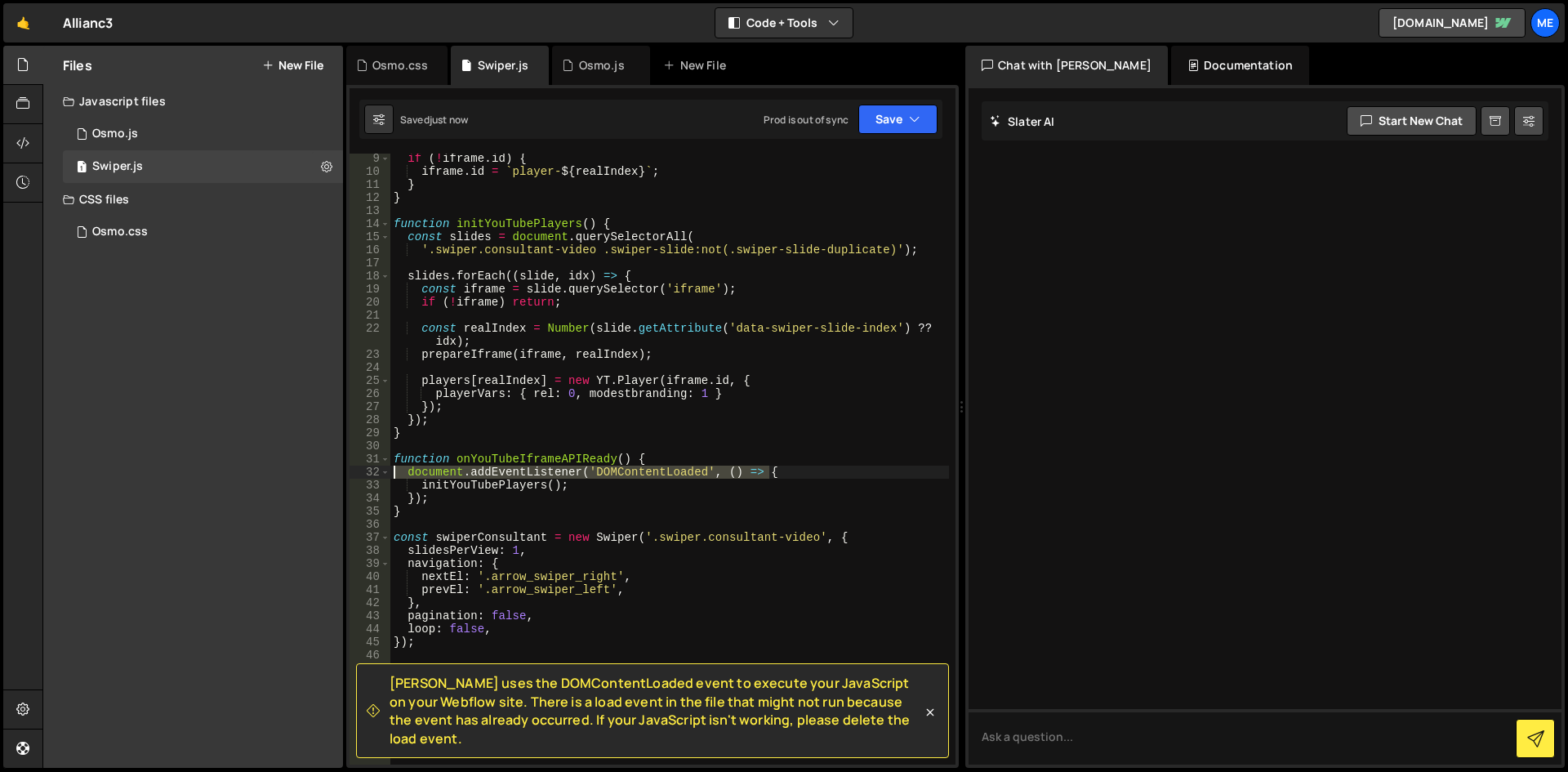
drag, startPoint x: 840, startPoint y: 469, endPoint x: 229, endPoint y: 478, distance: 611.1
click at [229, 478] on div "Files New File Javascript files 1 Osmo.js 0 1 Swiper.js 0 CSS files Osmo.css 0" at bounding box center [805, 406] width 1526 height 722
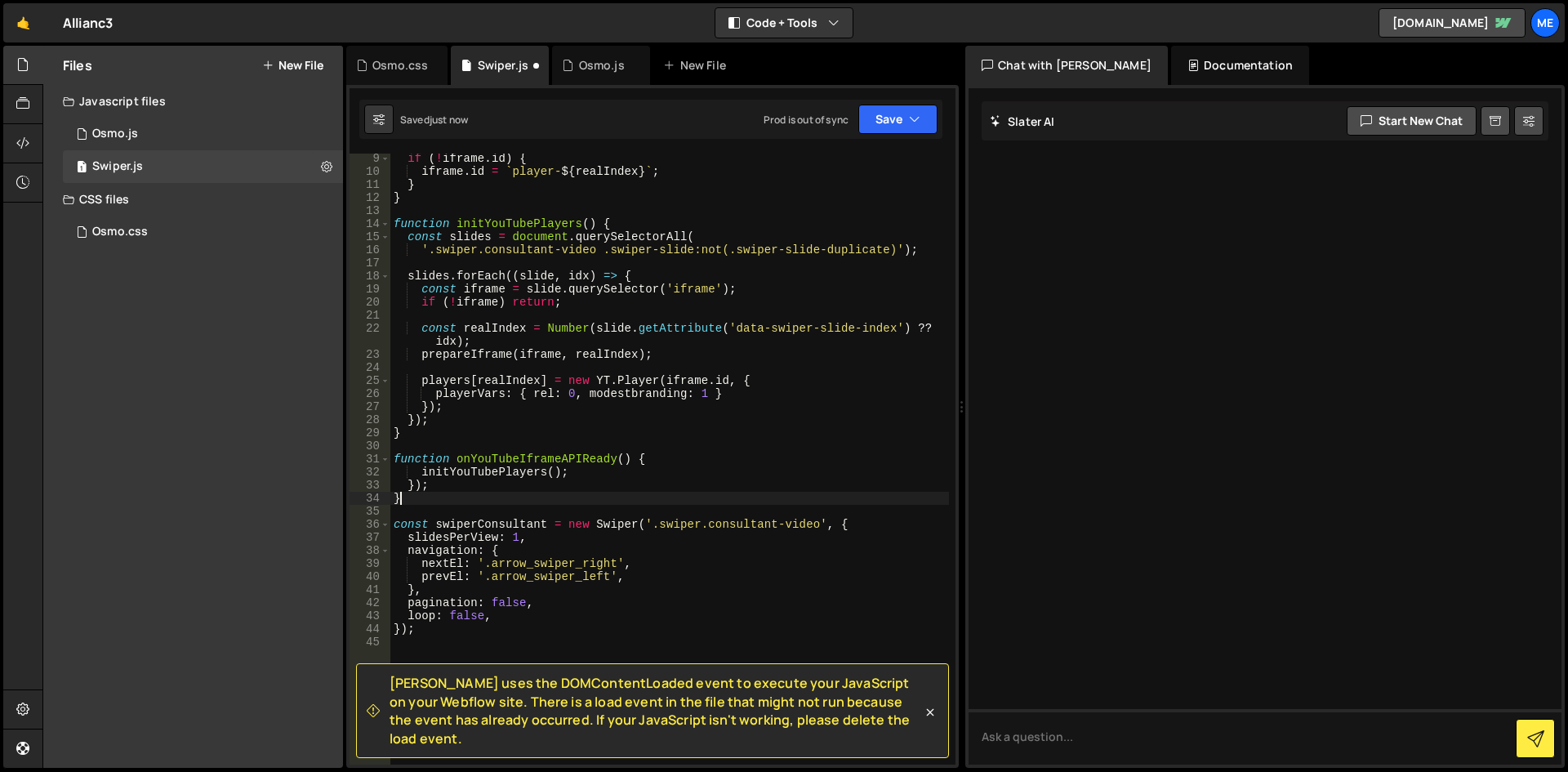
click at [425, 491] on div "if ( ! iframe . id ) { iframe . id = ` player- ${ realIndex } ` ; } } function …" at bounding box center [669, 470] width 558 height 637
click at [428, 486] on div "if ( ! iframe . id ) { iframe . id = ` player- ${ realIndex } ` ; } } function …" at bounding box center [669, 459] width 558 height 611
type textarea "});"
drag, startPoint x: 439, startPoint y: 486, endPoint x: 247, endPoint y: 482, distance: 192.0
click at [247, 482] on div "Files New File Javascript files 1 Osmo.js 0 1 Swiper.js 0 CSS files Osmo.css 0" at bounding box center [805, 406] width 1526 height 722
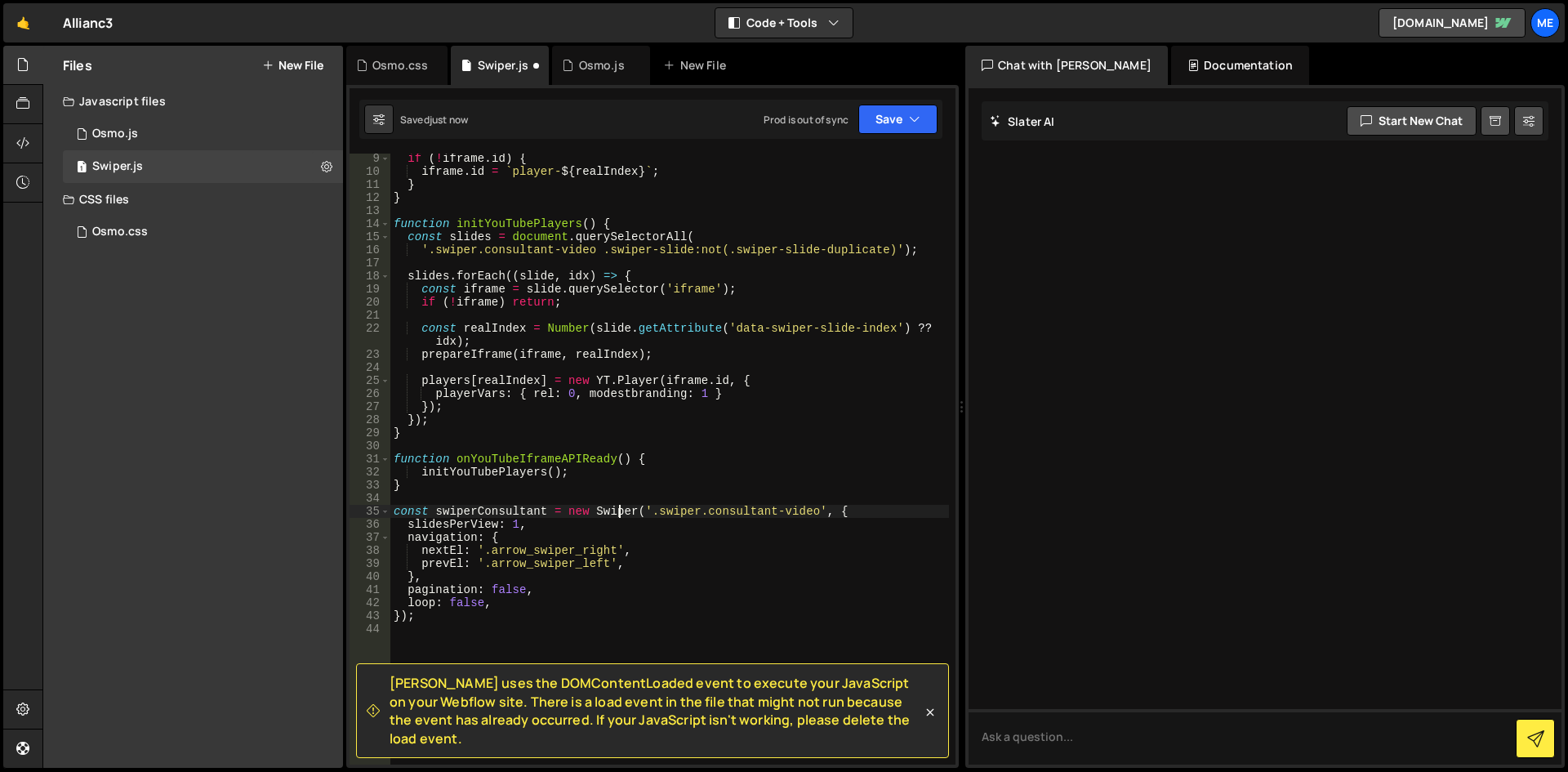
click at [621, 511] on div "if ( ! iframe . id ) { iframe . id = ` player- ${ realIndex } ` ; } } function …" at bounding box center [669, 470] width 558 height 637
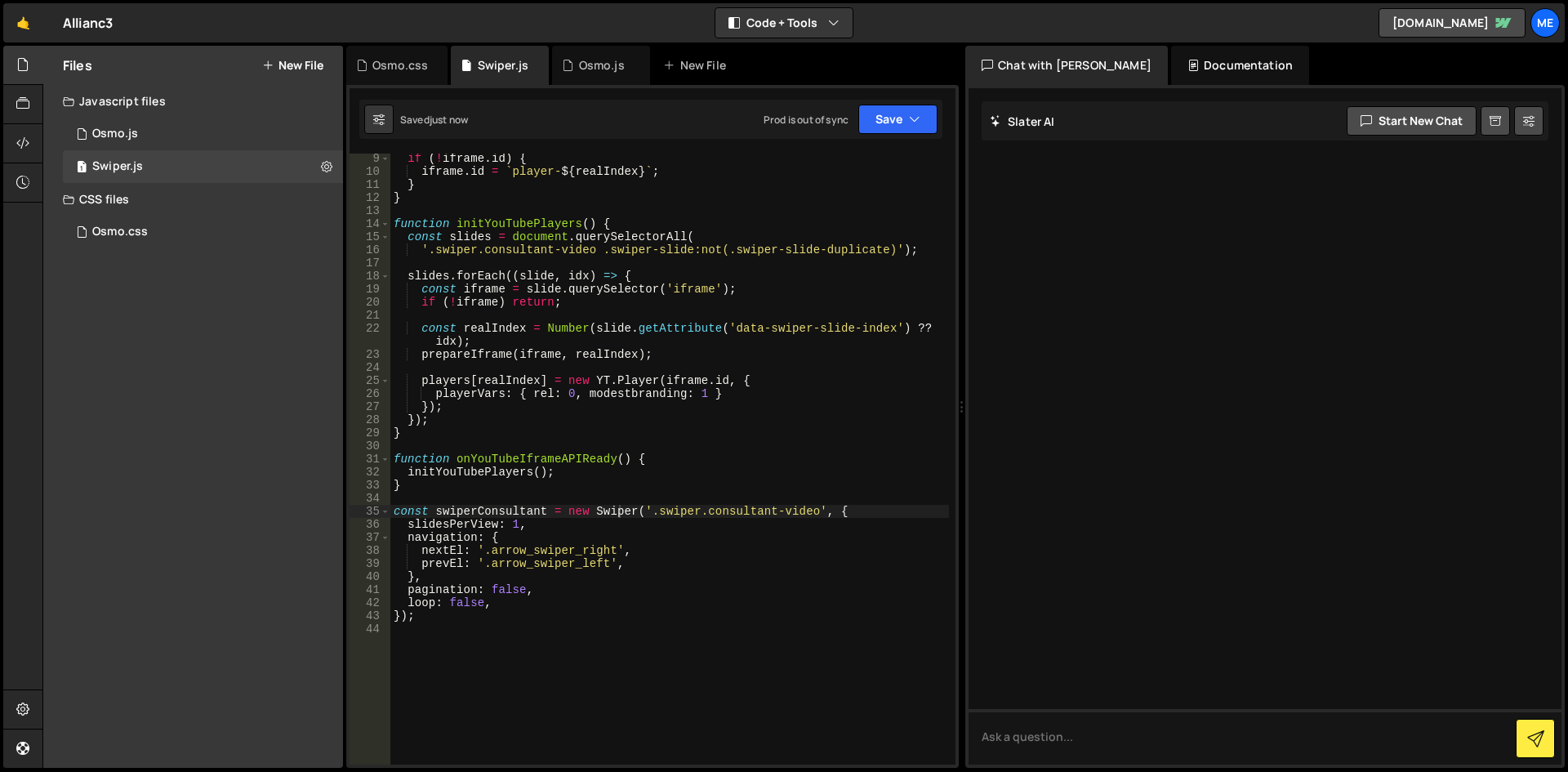
click at [828, 118] on div "Prod is out of sync" at bounding box center [805, 120] width 85 height 14
type textarea "if (!iframe) return;"
click at [783, 300] on div "if ( ! iframe . id ) { iframe . id = ` player- ${ realIndex } ` ; } } function …" at bounding box center [669, 470] width 558 height 637
